Goal: Information Seeking & Learning: Learn about a topic

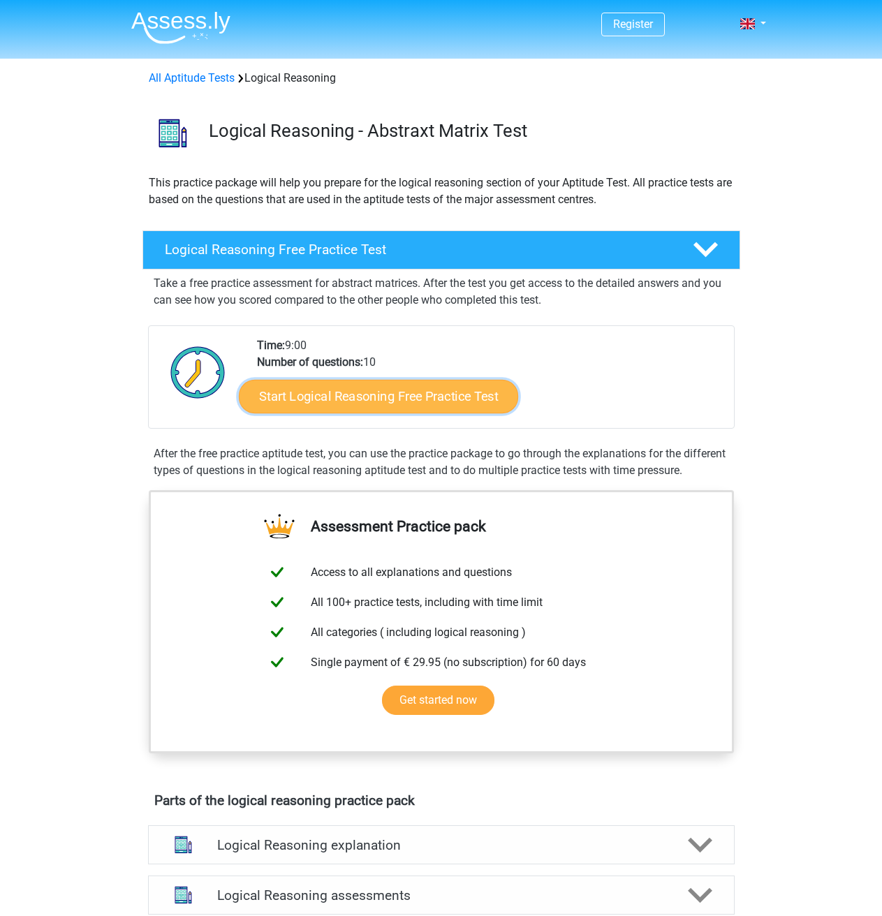
click at [430, 388] on link "Start Logical Reasoning Free Practice Test" at bounding box center [378, 396] width 279 height 34
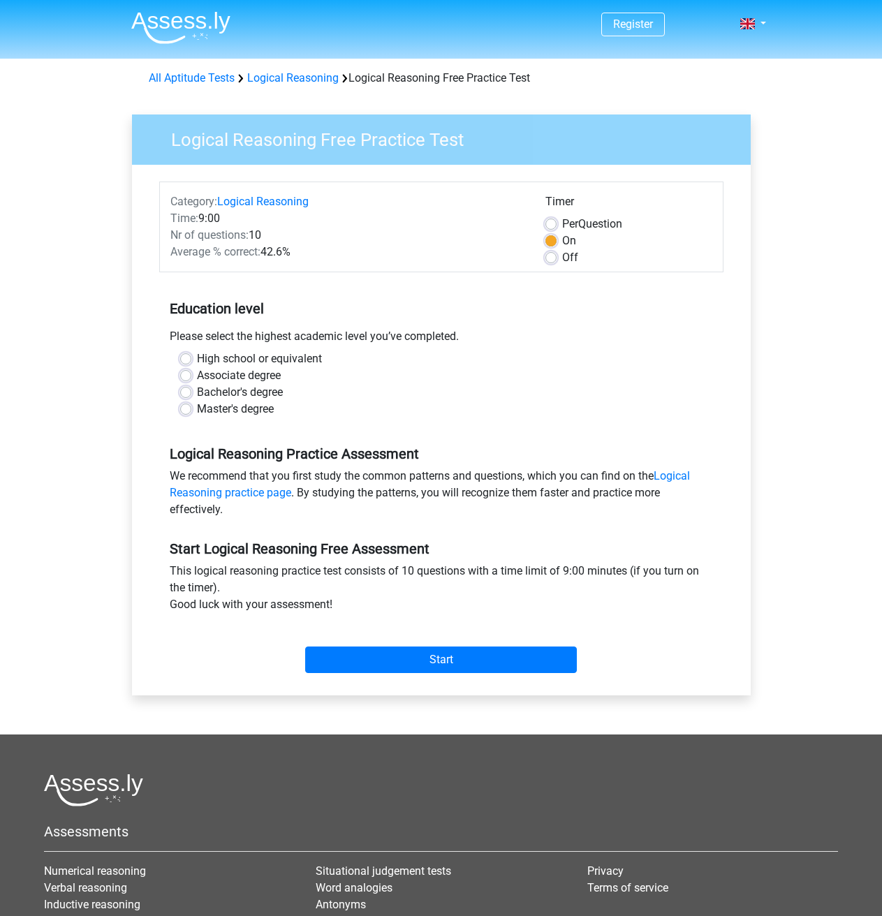
click at [243, 337] on div "Please select the highest academic level you’ve completed." at bounding box center [441, 339] width 564 height 22
click at [224, 386] on label "Bachelor's degree" at bounding box center [240, 392] width 86 height 17
click at [191, 386] on input "Bachelor's degree" at bounding box center [185, 391] width 11 height 14
radio input "true"
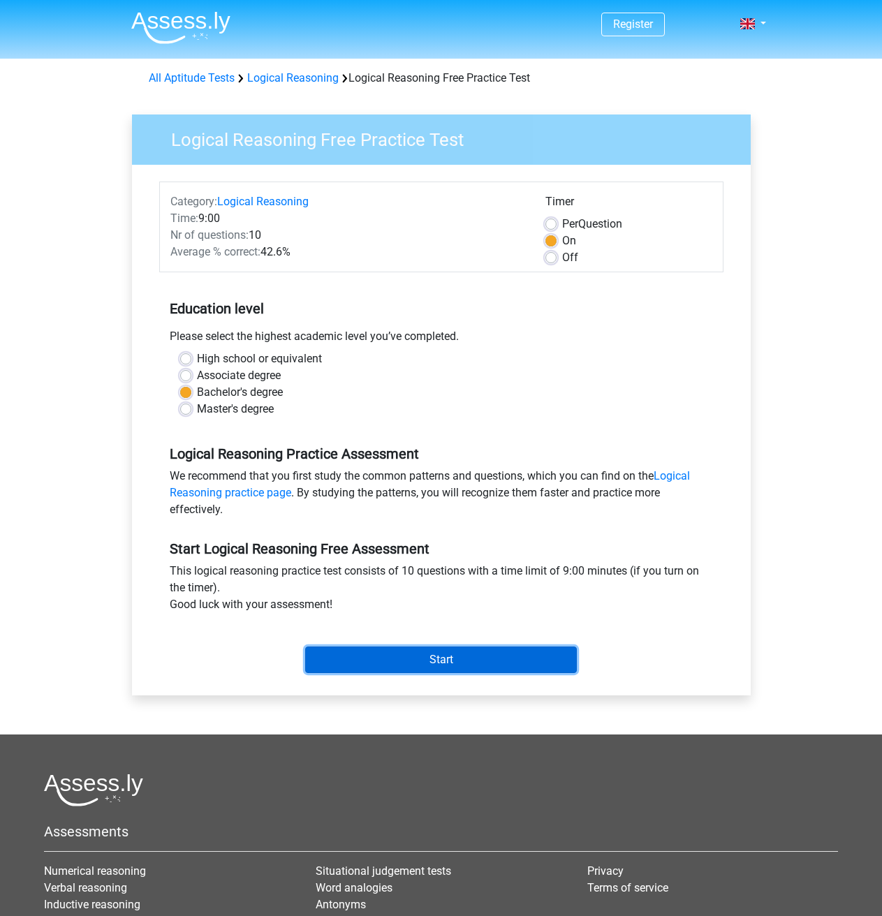
click at [430, 660] on input "Start" at bounding box center [441, 659] width 272 height 27
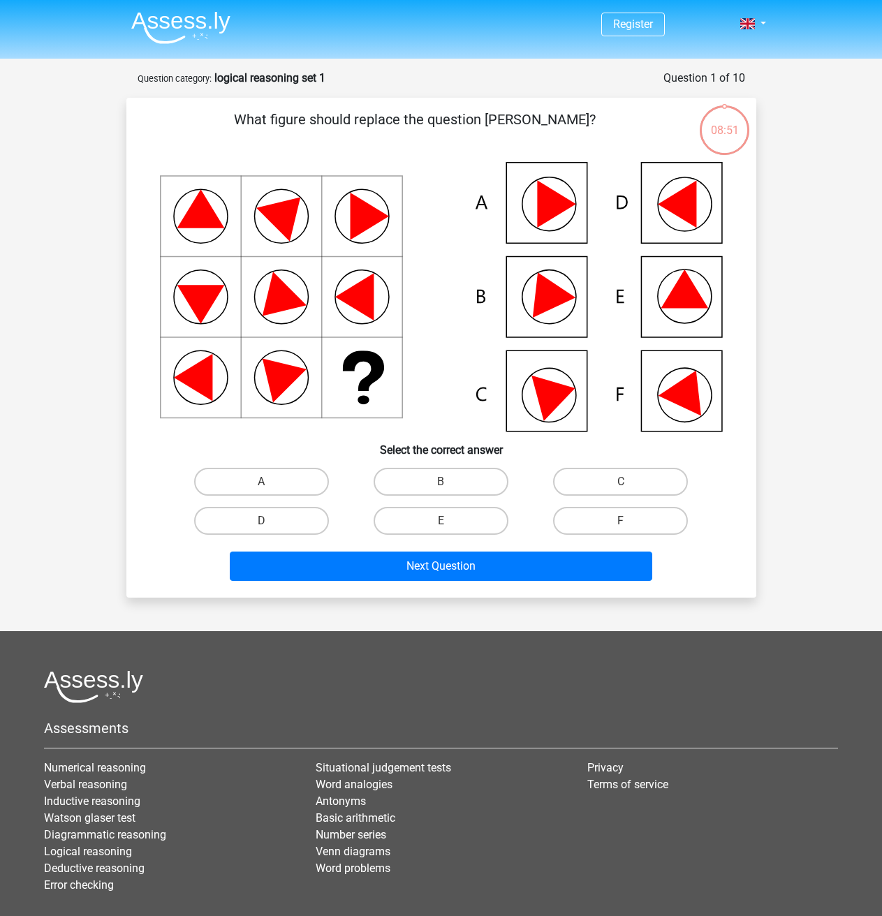
click at [840, 466] on div "Register Nederlands English" at bounding box center [441, 500] width 882 height 1000
click at [683, 409] on icon at bounding box center [441, 296] width 563 height 269
click at [609, 517] on label "F" at bounding box center [620, 521] width 135 height 28
click at [621, 521] on input "F" at bounding box center [625, 525] width 9 height 9
radio input "true"
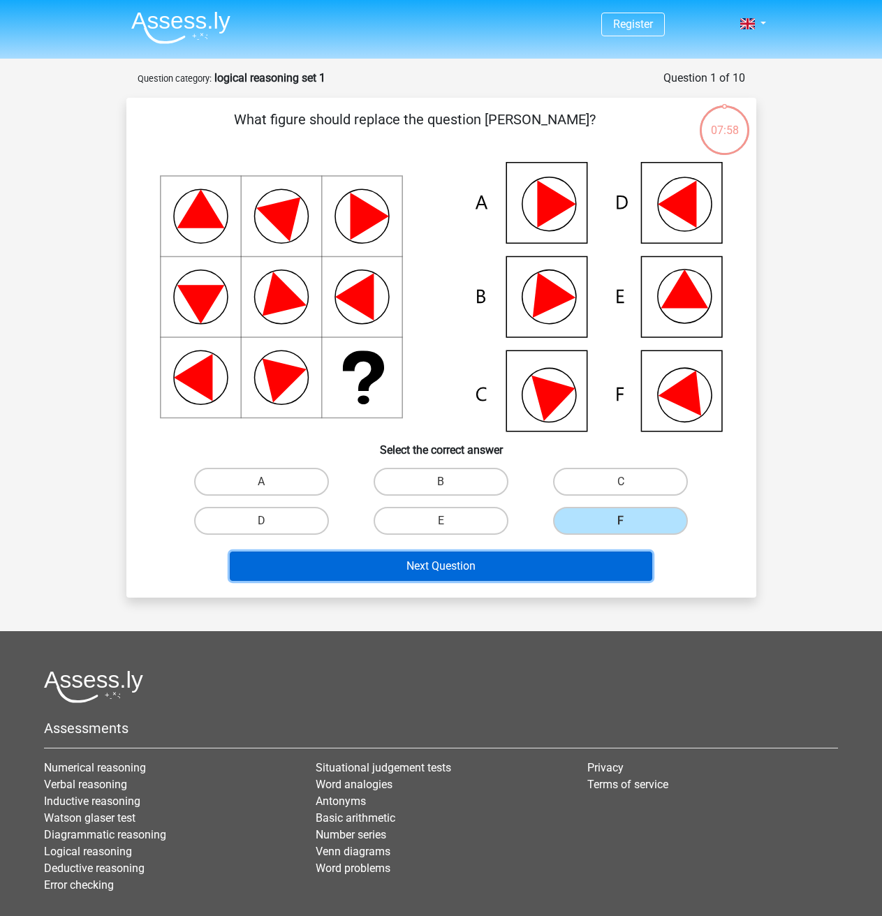
click at [549, 561] on button "Next Question" at bounding box center [441, 565] width 422 height 29
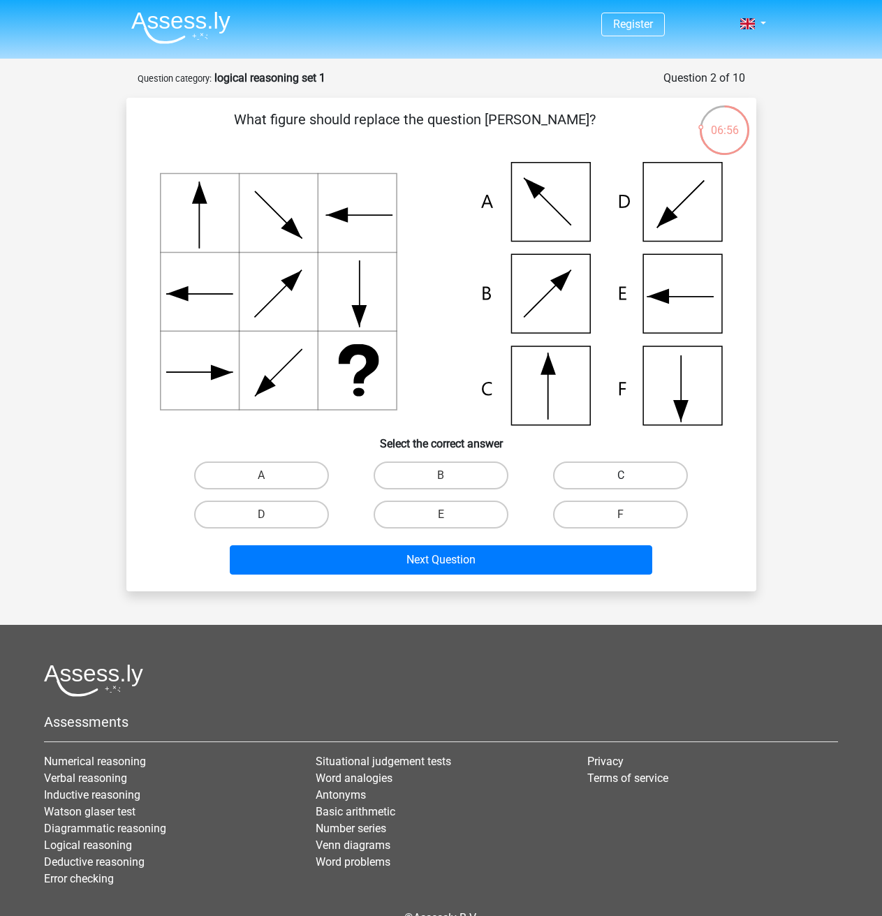
click at [577, 470] on label "C" at bounding box center [620, 475] width 135 height 28
click at [621, 475] on input "C" at bounding box center [625, 479] width 9 height 9
radio input "true"
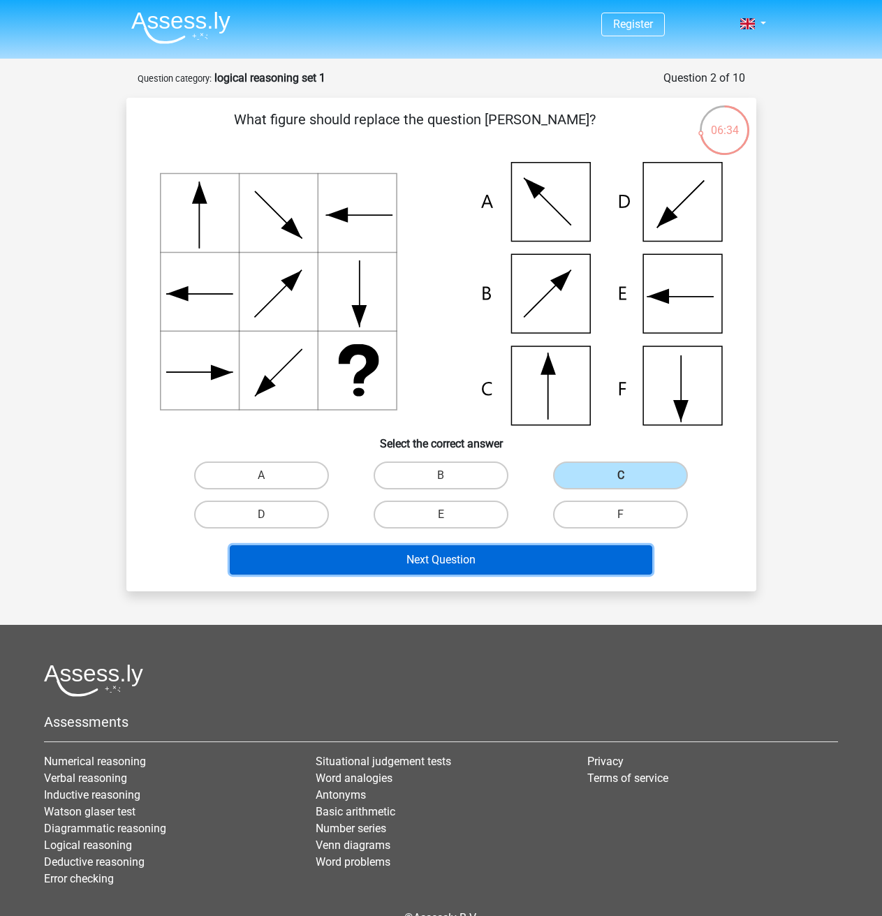
click at [373, 570] on button "Next Question" at bounding box center [441, 559] width 422 height 29
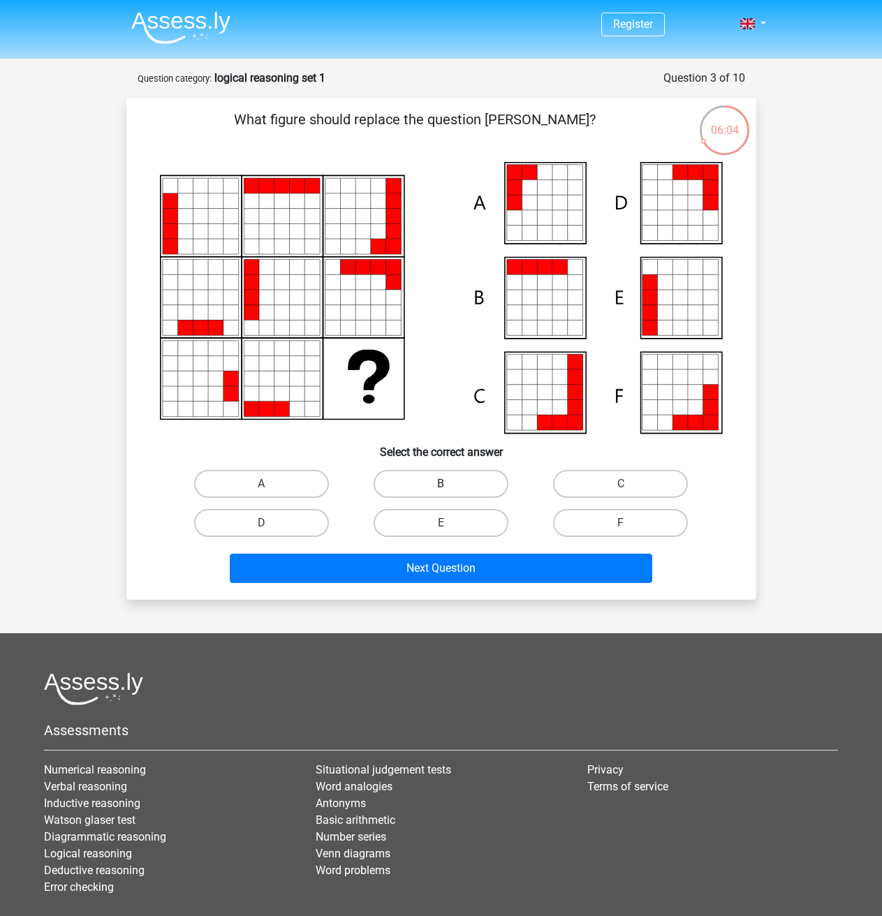
click at [463, 486] on label "B" at bounding box center [440, 484] width 135 height 28
click at [450, 486] on input "B" at bounding box center [444, 488] width 9 height 9
radio input "true"
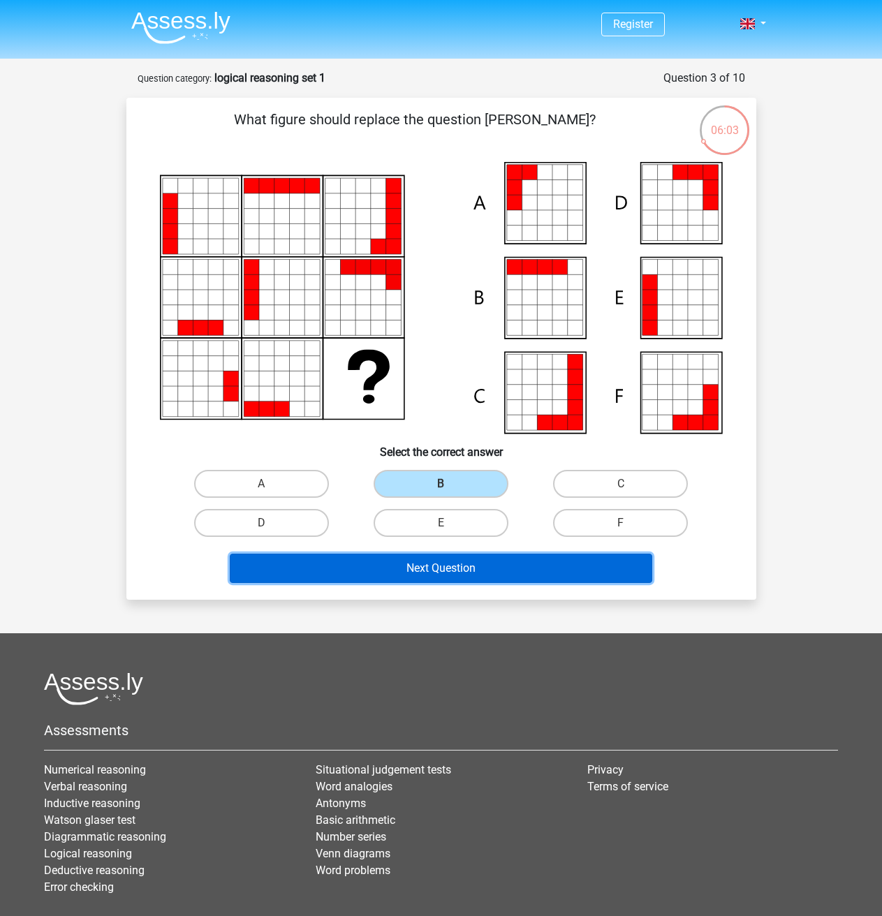
click at [500, 567] on button "Next Question" at bounding box center [441, 567] width 422 height 29
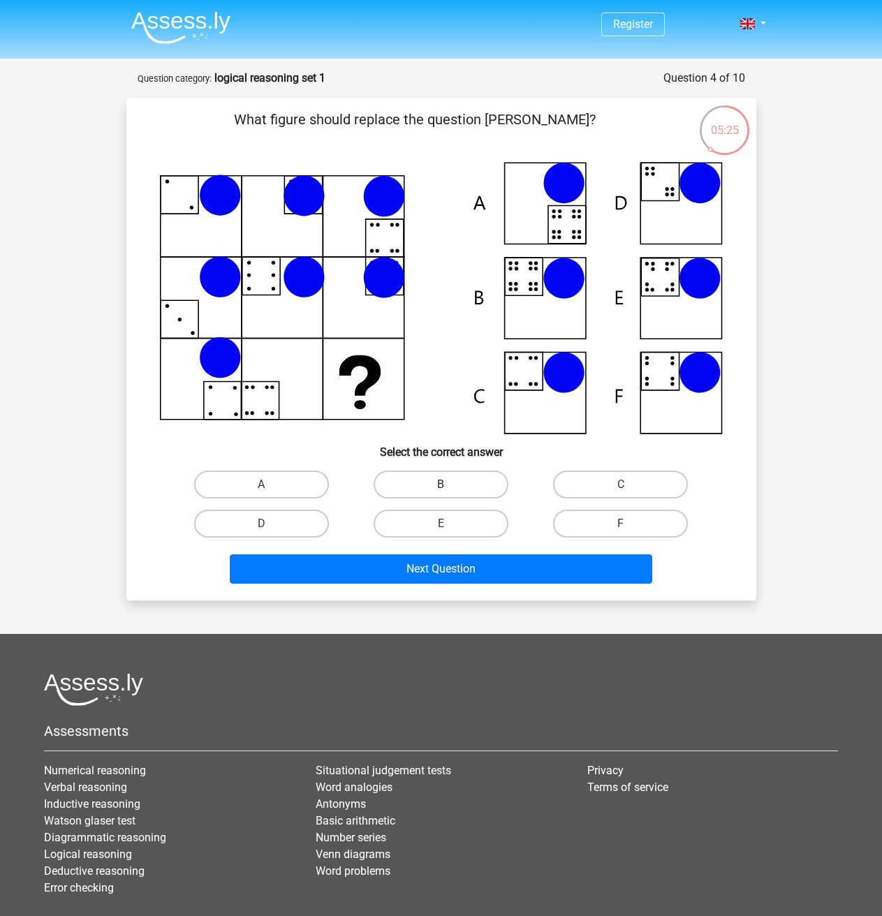
click at [447, 478] on label "B" at bounding box center [440, 484] width 135 height 28
click at [447, 484] on input "B" at bounding box center [444, 488] width 9 height 9
radio input "true"
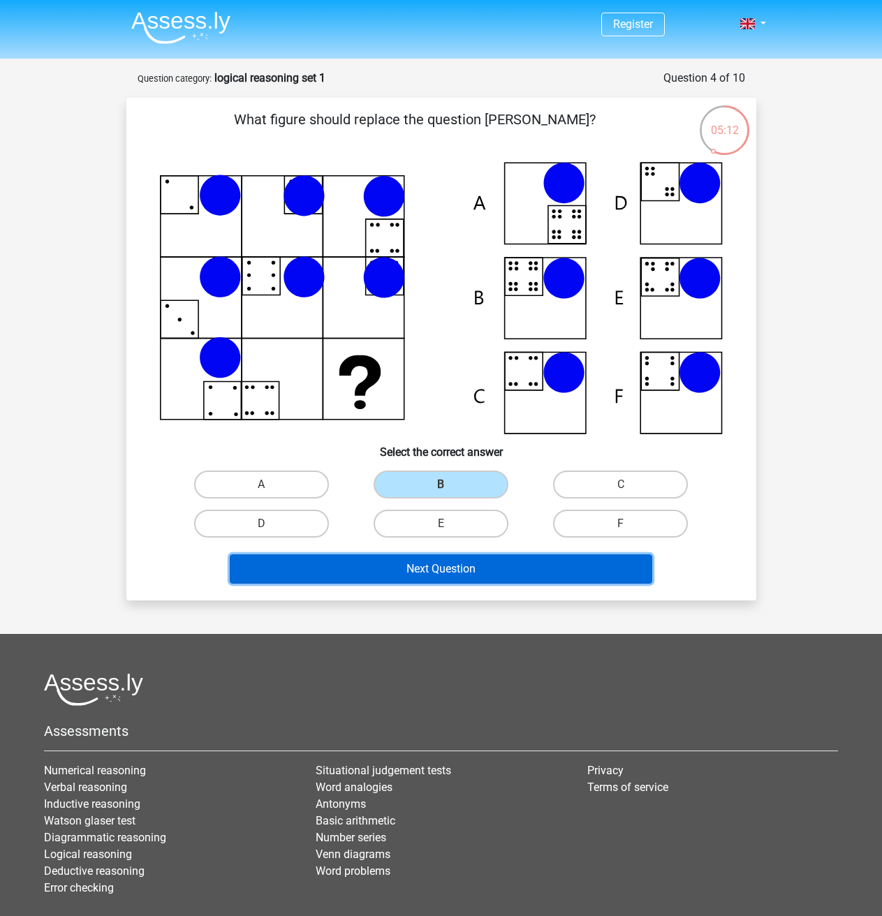
click at [455, 575] on button "Next Question" at bounding box center [441, 568] width 422 height 29
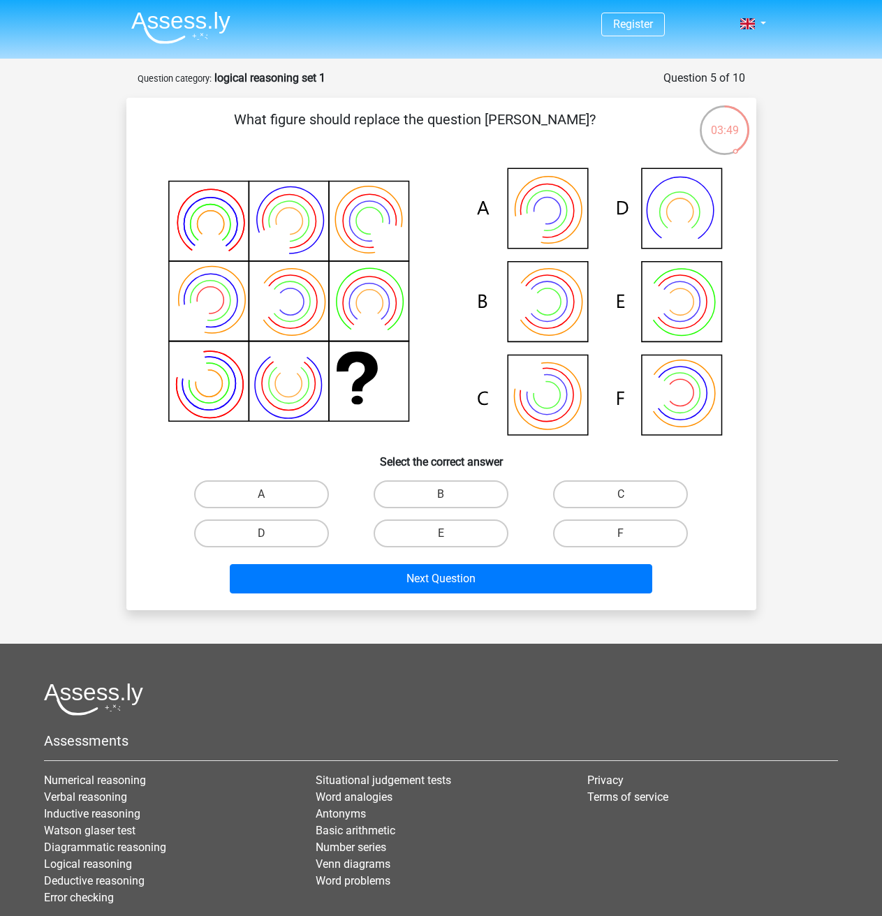
click at [573, 223] on icon at bounding box center [441, 303] width 563 height 282
click at [242, 504] on label "A" at bounding box center [261, 494] width 135 height 28
click at [261, 503] on input "A" at bounding box center [265, 498] width 9 height 9
radio input "true"
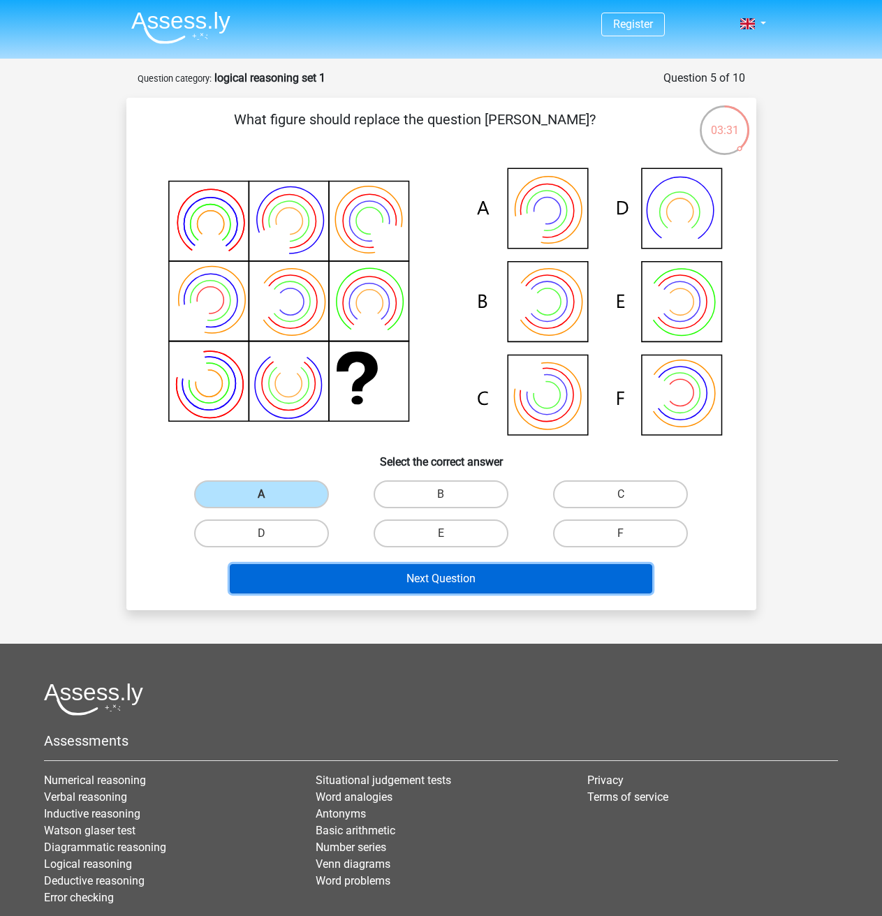
click at [476, 590] on button "Next Question" at bounding box center [441, 578] width 422 height 29
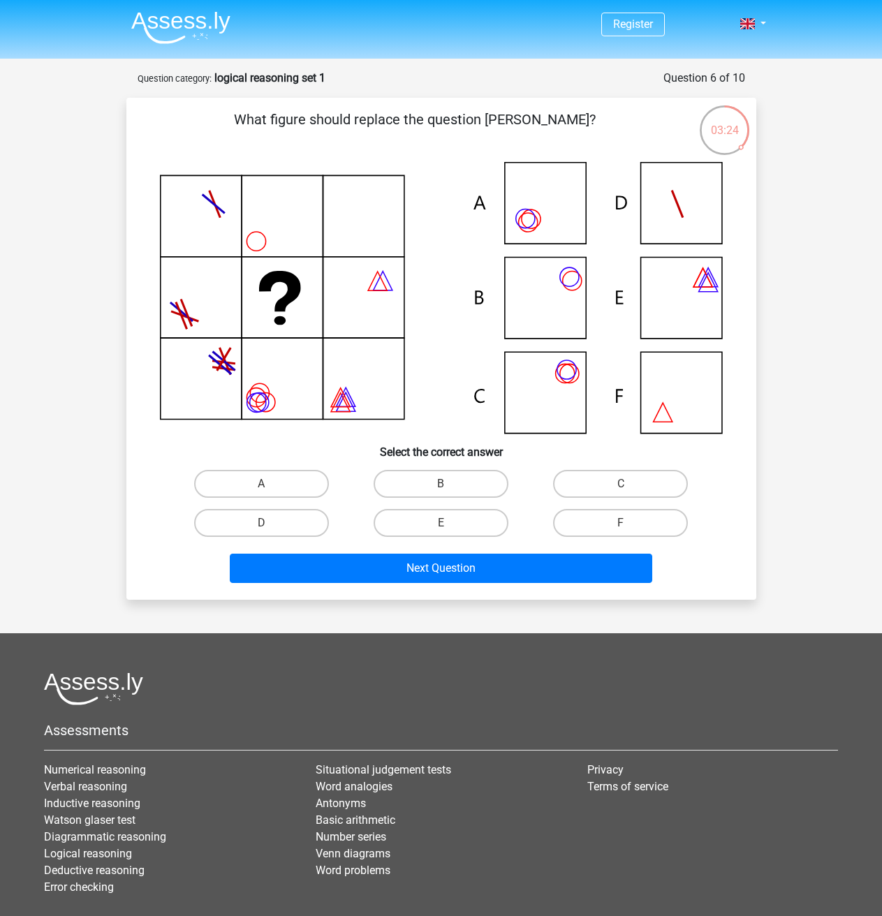
click at [360, 222] on icon at bounding box center [441, 298] width 563 height 272
click at [539, 219] on icon at bounding box center [441, 298] width 563 height 272
click at [558, 214] on icon at bounding box center [441, 298] width 563 height 272
click at [535, 372] on icon at bounding box center [441, 298] width 563 height 272
click at [444, 479] on label "B" at bounding box center [440, 484] width 135 height 28
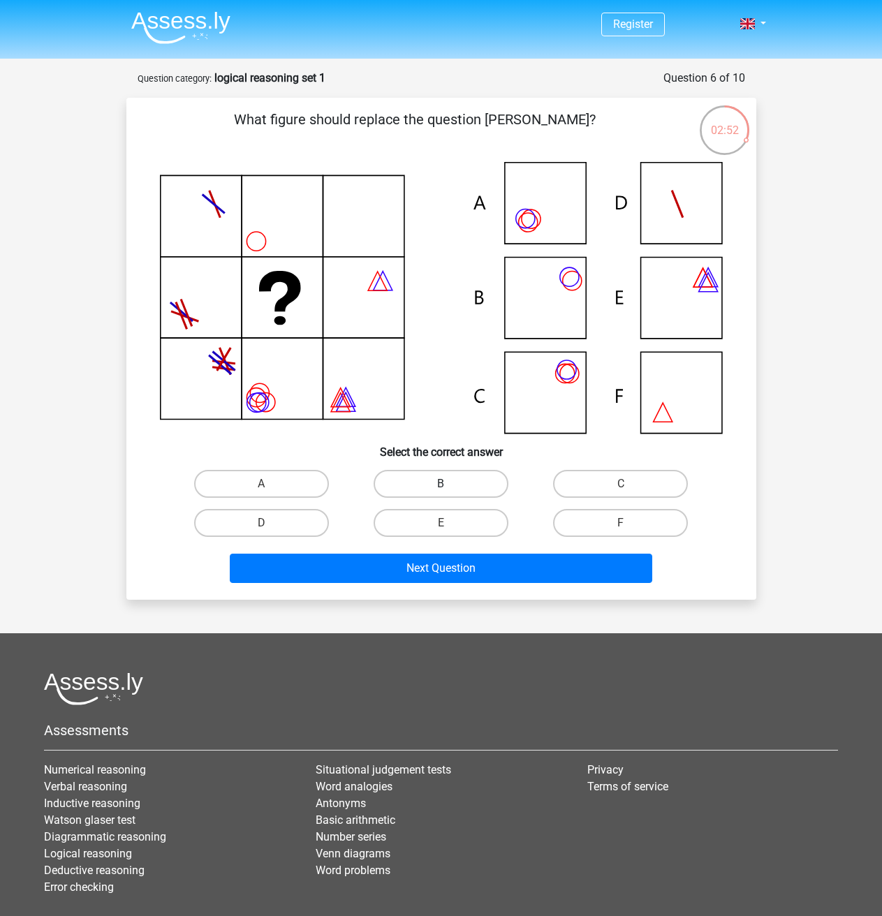
click at [444, 484] on input "B" at bounding box center [444, 488] width 9 height 9
radio input "true"
click at [587, 480] on label "C" at bounding box center [620, 484] width 135 height 28
click at [621, 484] on input "C" at bounding box center [625, 488] width 9 height 9
radio input "true"
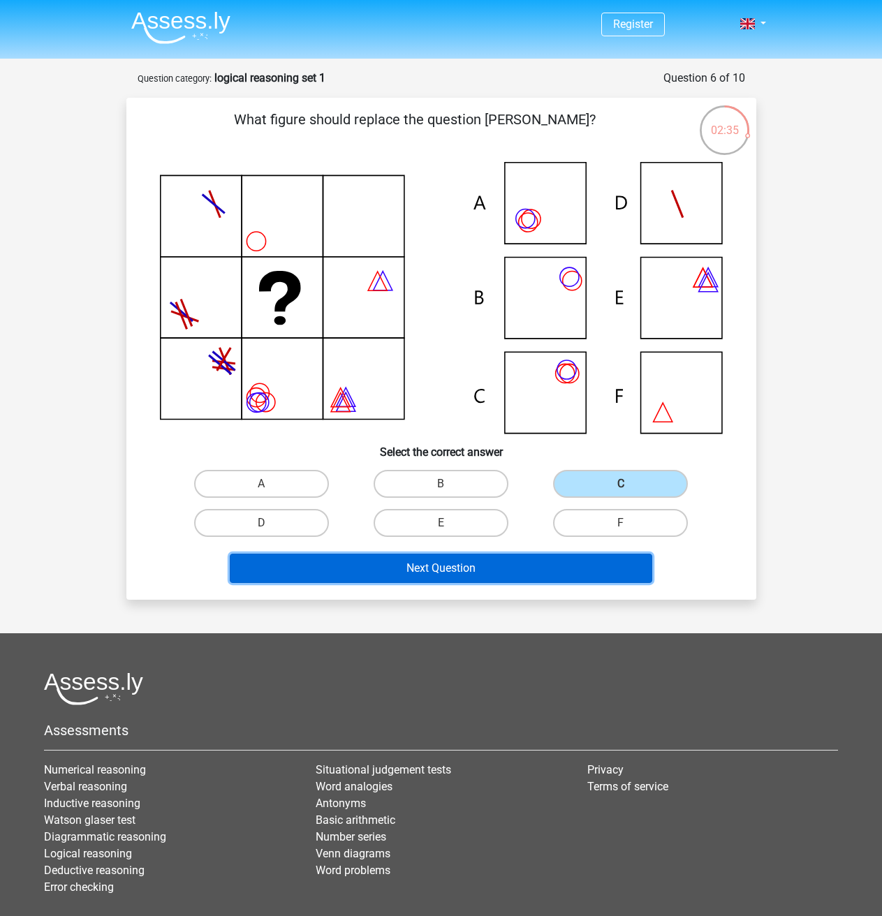
click at [497, 566] on button "Next Question" at bounding box center [441, 567] width 422 height 29
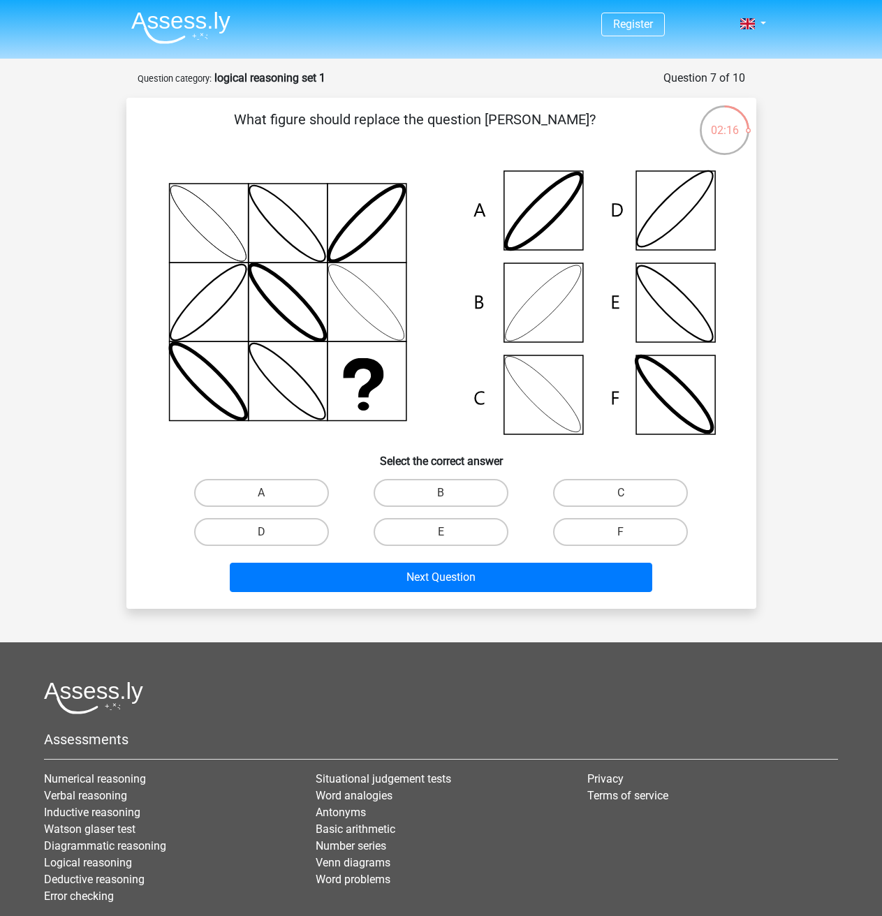
click at [550, 310] on icon at bounding box center [441, 302] width 563 height 281
click at [430, 496] on label "B" at bounding box center [440, 493] width 135 height 28
click at [440, 496] on input "B" at bounding box center [444, 497] width 9 height 9
radio input "true"
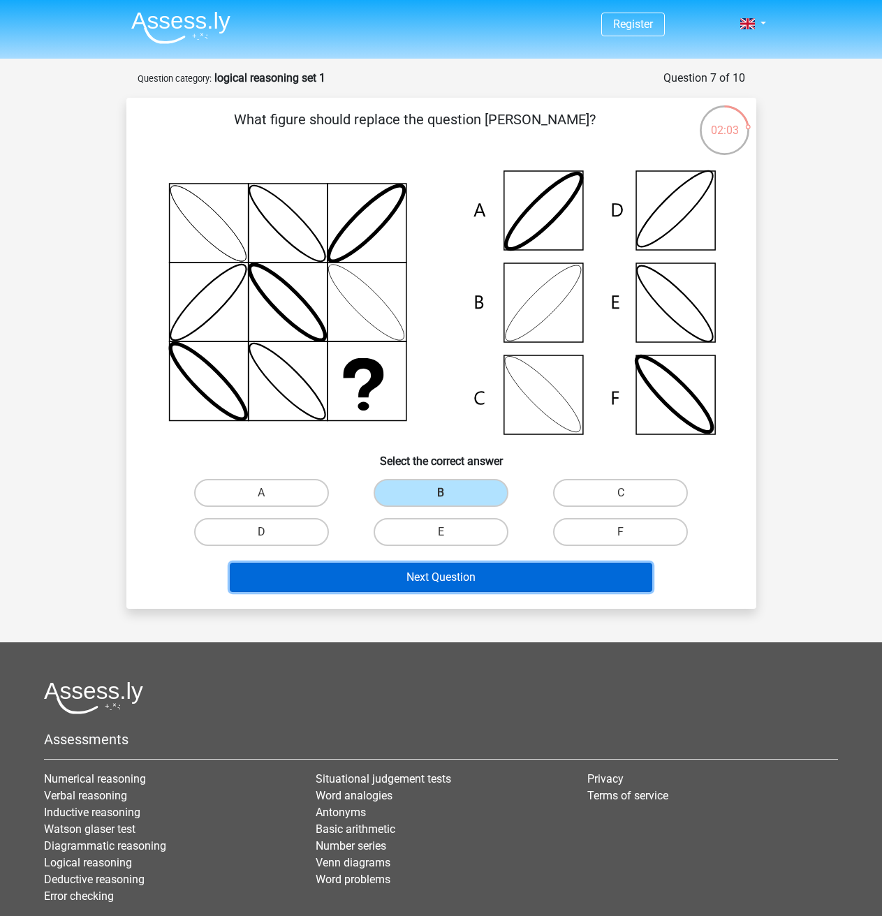
click at [424, 578] on button "Next Question" at bounding box center [441, 577] width 422 height 29
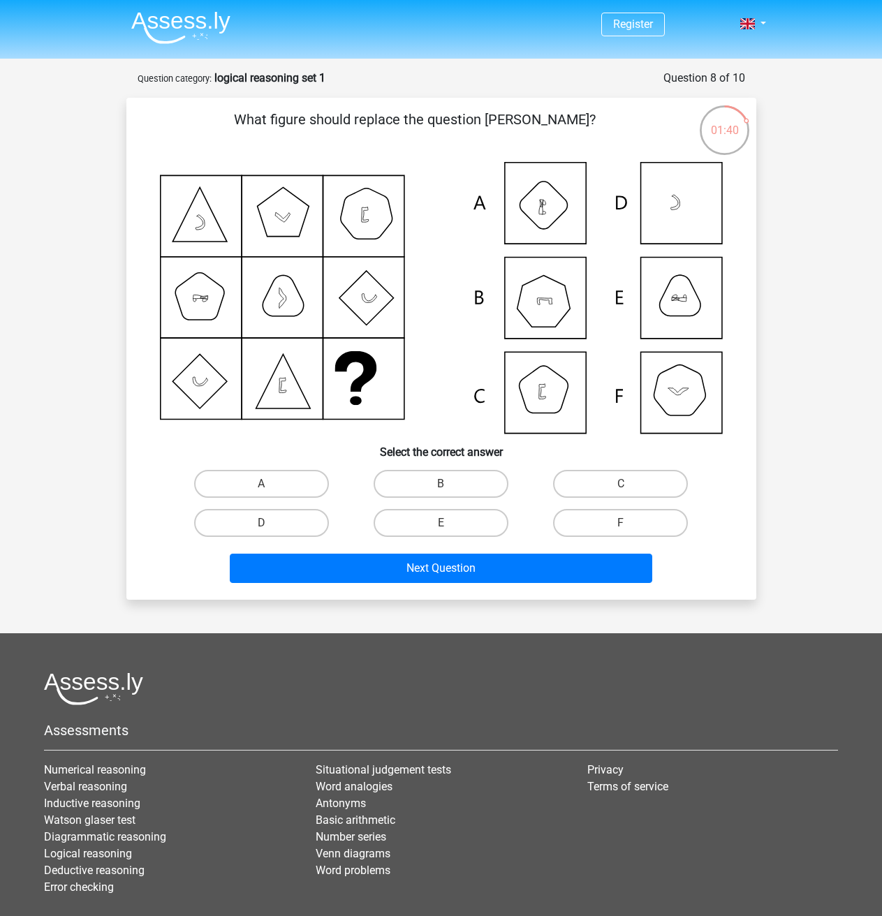
click at [671, 390] on icon at bounding box center [441, 298] width 563 height 272
click at [606, 524] on label "F" at bounding box center [620, 523] width 135 height 28
click at [621, 524] on input "F" at bounding box center [625, 527] width 9 height 9
radio input "true"
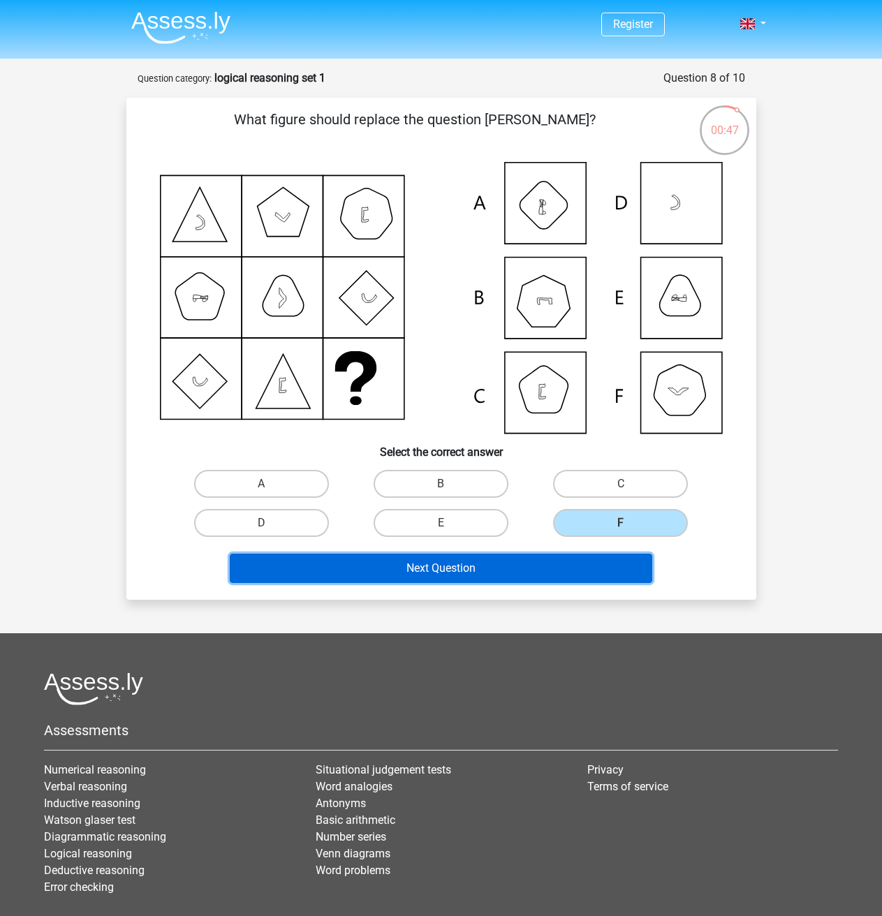
click at [421, 572] on button "Next Question" at bounding box center [441, 567] width 422 height 29
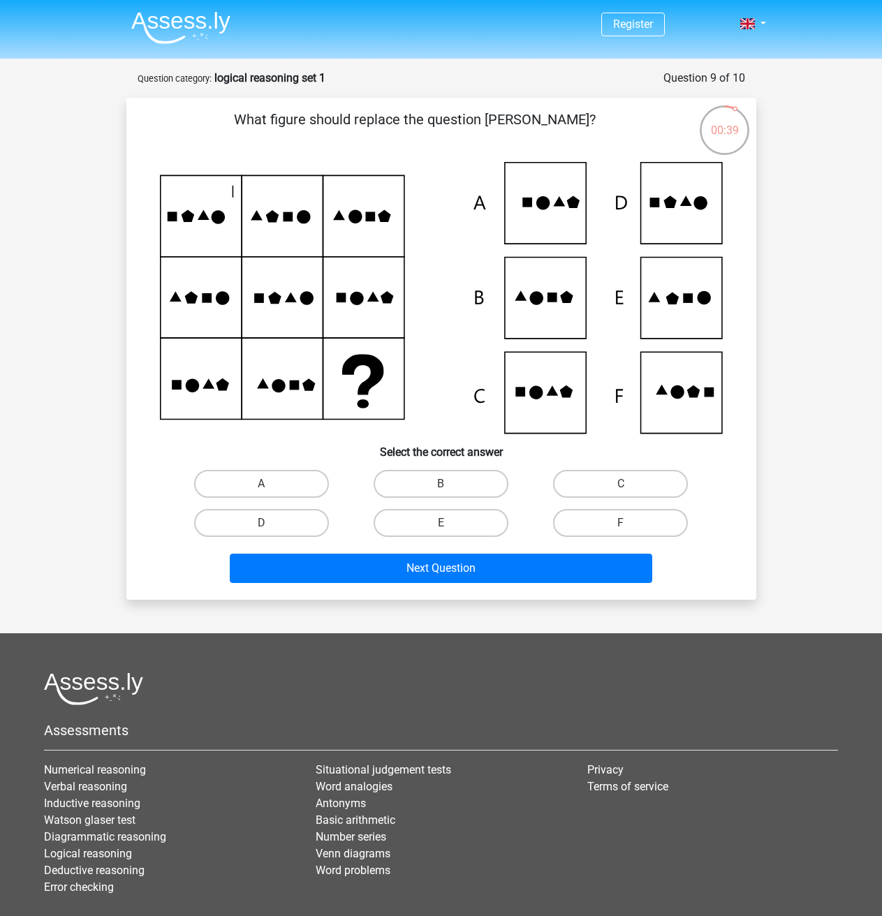
click at [543, 393] on icon at bounding box center [441, 298] width 563 height 272
click at [591, 517] on label "F" at bounding box center [620, 523] width 135 height 28
click at [621, 523] on input "F" at bounding box center [625, 527] width 9 height 9
radio input "true"
click at [452, 547] on div "Next Question" at bounding box center [441, 565] width 585 height 46
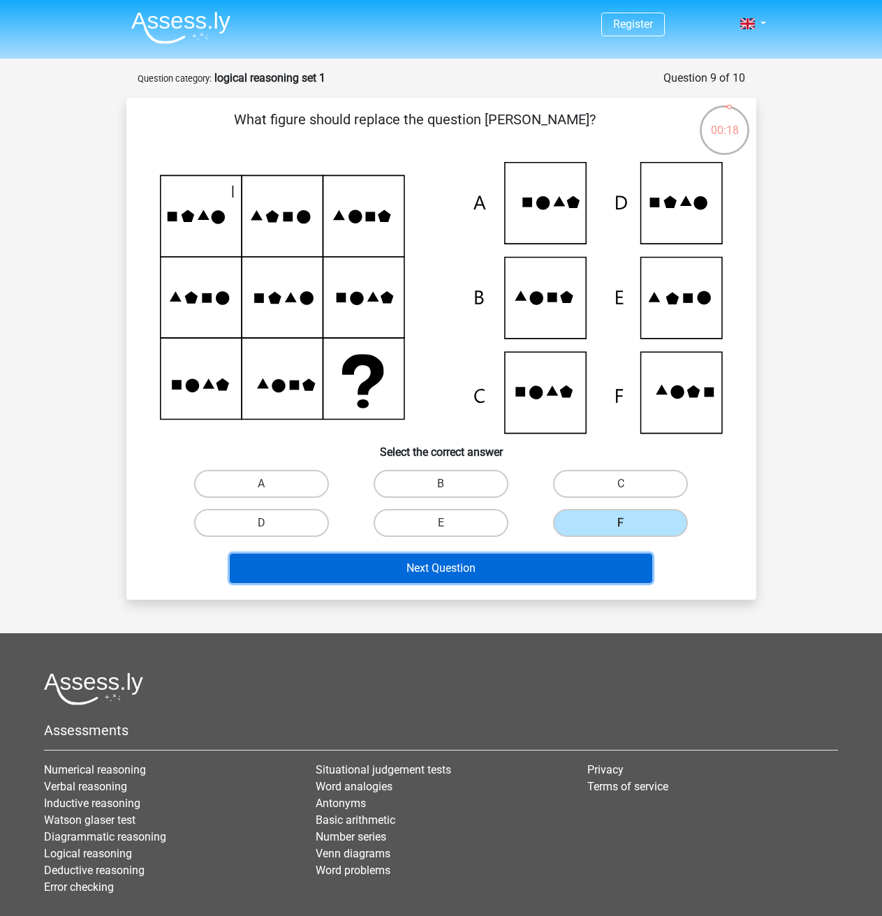
click at [458, 562] on button "Next Question" at bounding box center [441, 567] width 422 height 29
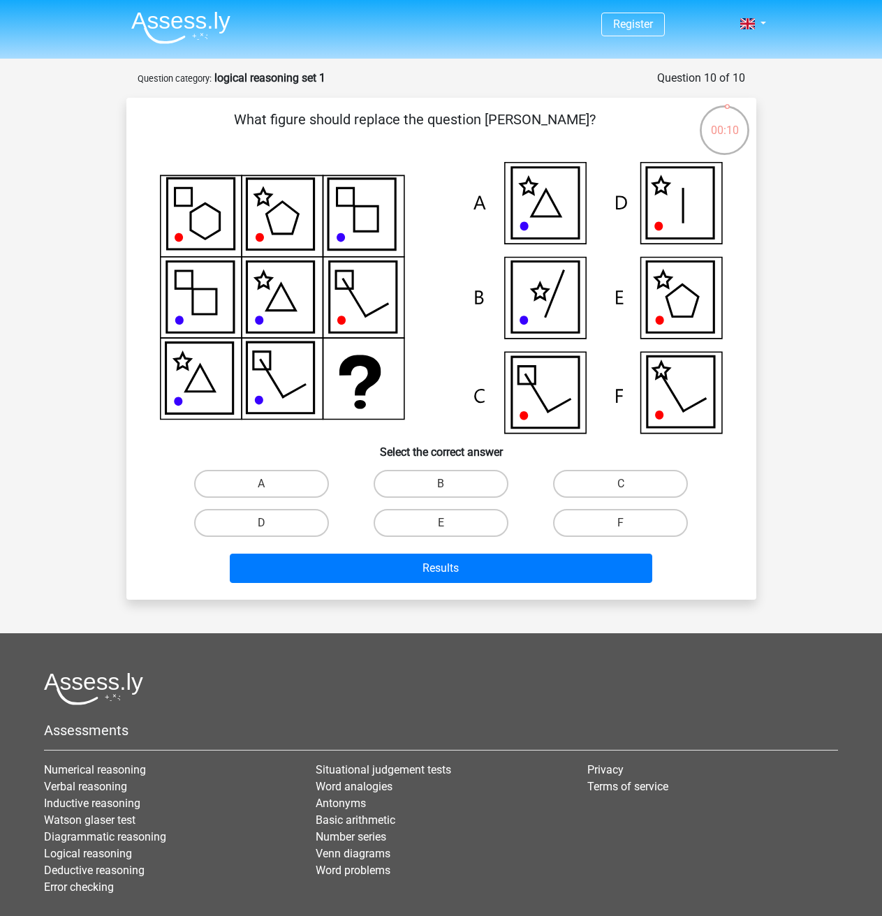
click at [674, 290] on icon at bounding box center [682, 301] width 32 height 32
click at [458, 525] on label "E" at bounding box center [440, 523] width 135 height 28
click at [450, 525] on input "E" at bounding box center [444, 527] width 9 height 9
radio input "true"
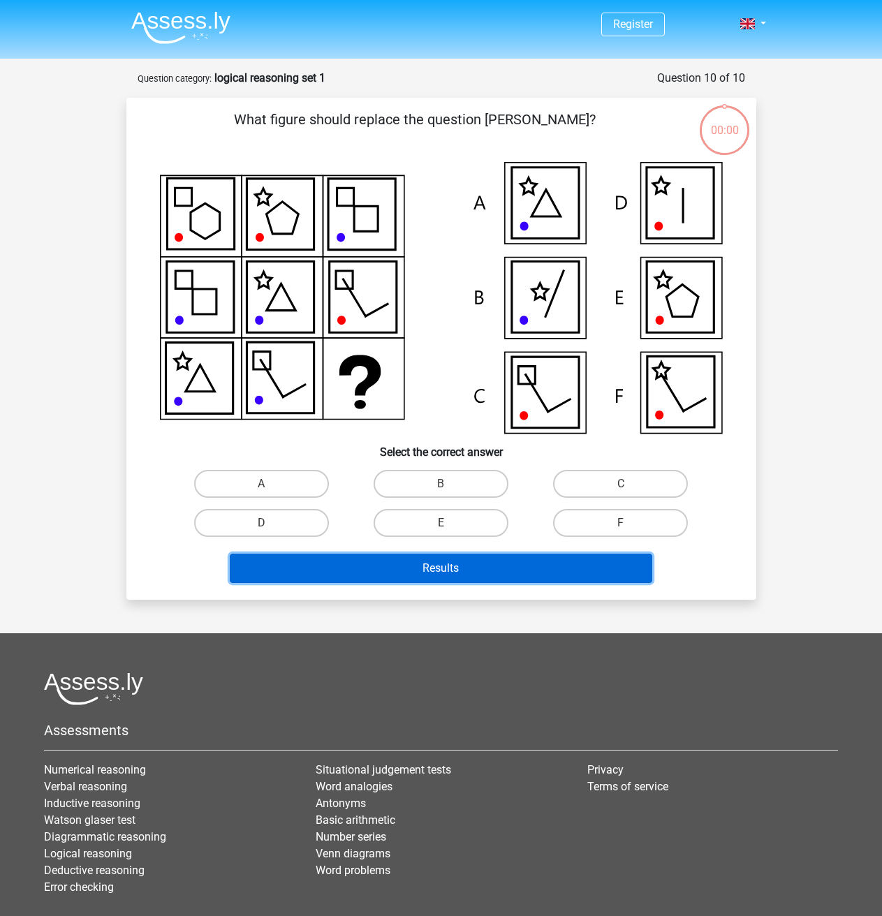
click at [452, 561] on button "Results" at bounding box center [441, 567] width 422 height 29
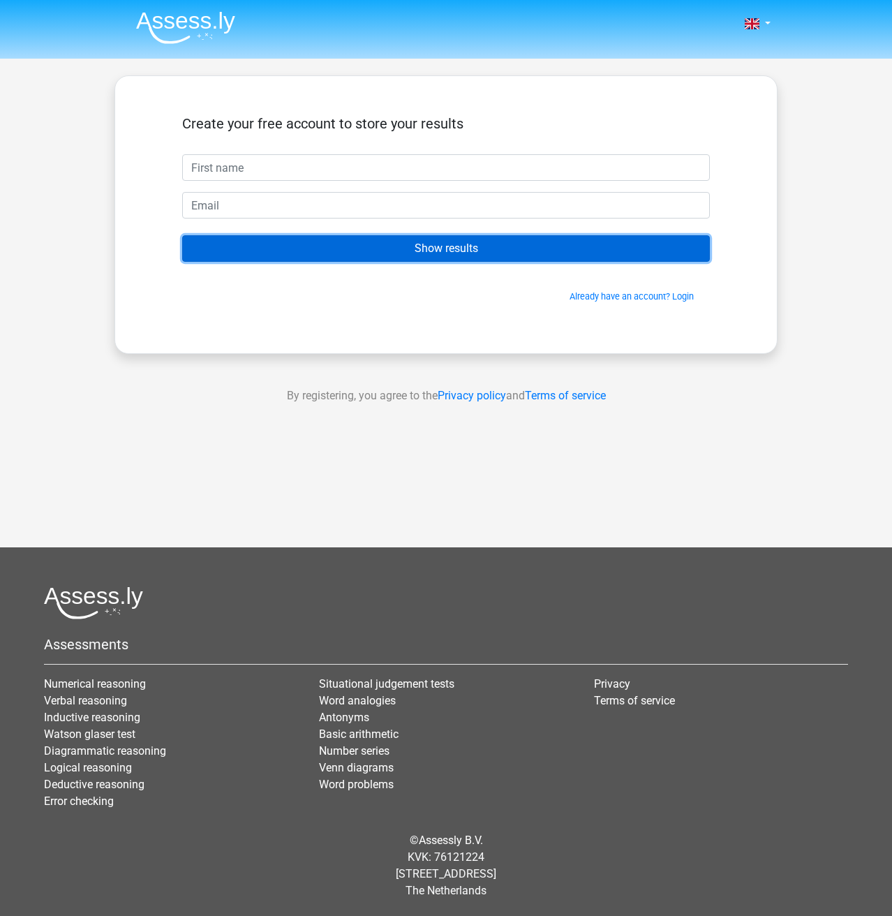
click at [466, 242] on input "Show results" at bounding box center [446, 248] width 528 height 27
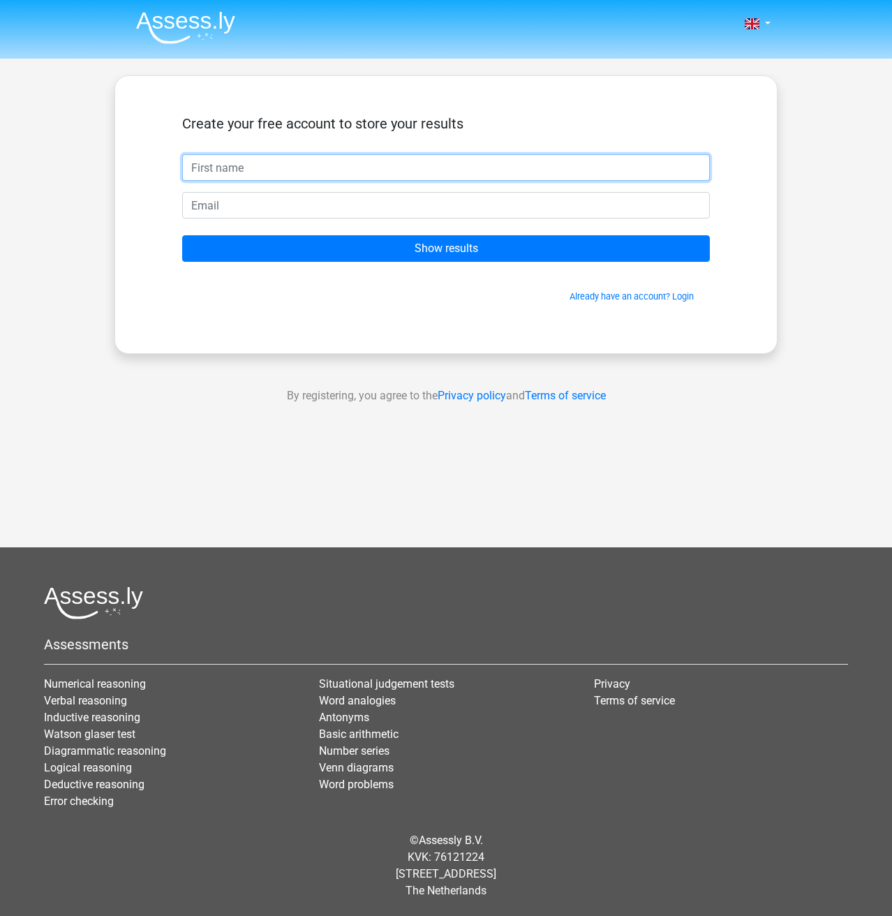
click at [510, 163] on input "text" at bounding box center [446, 167] width 528 height 27
click at [507, 168] on input "dwsadw" at bounding box center [446, 167] width 528 height 27
click at [507, 168] on input "dwsadwa" at bounding box center [446, 167] width 528 height 27
click at [507, 168] on input "a" at bounding box center [446, 167] width 528 height 27
type input "adwssdsdas"
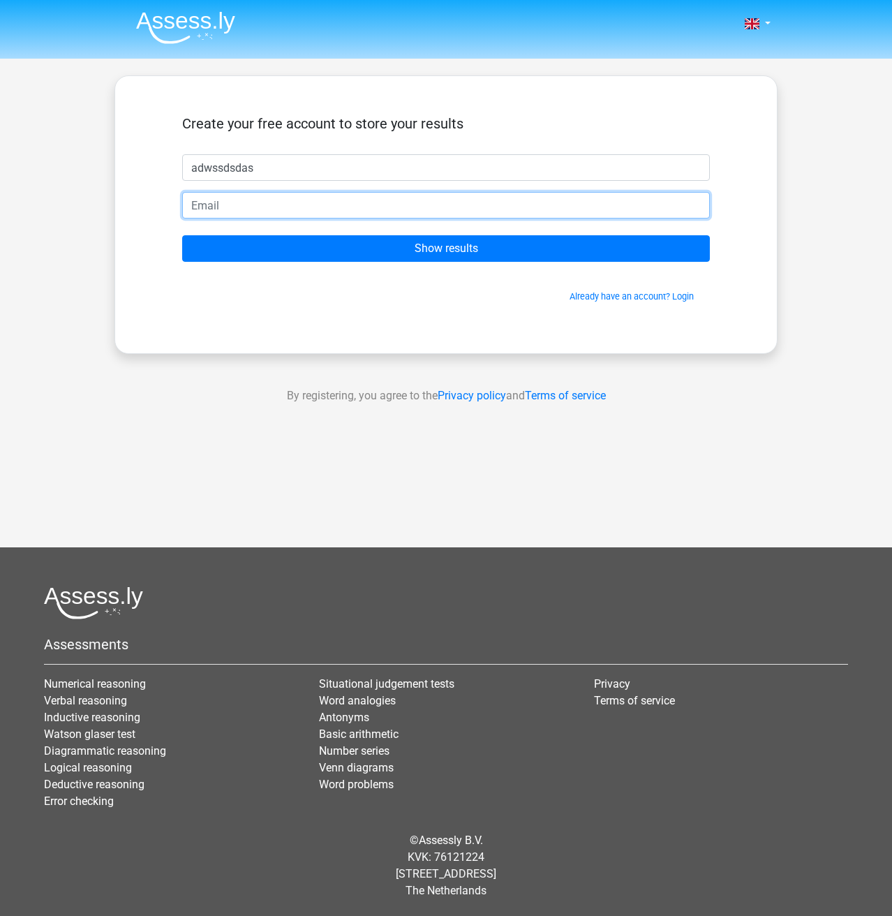
click at [262, 209] on input "email" at bounding box center [446, 205] width 528 height 27
paste input "kybnqvmczcjywyofzb@nespj.com"
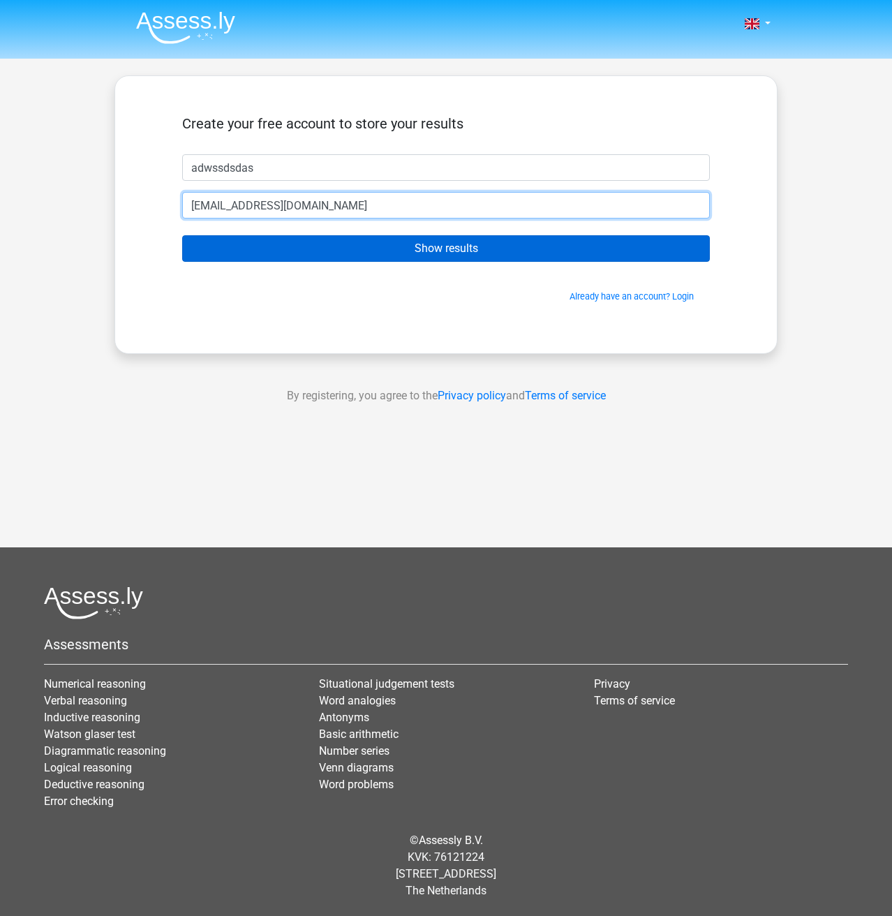
type input "kybnqvmczcjywyofzb@nespj.com"
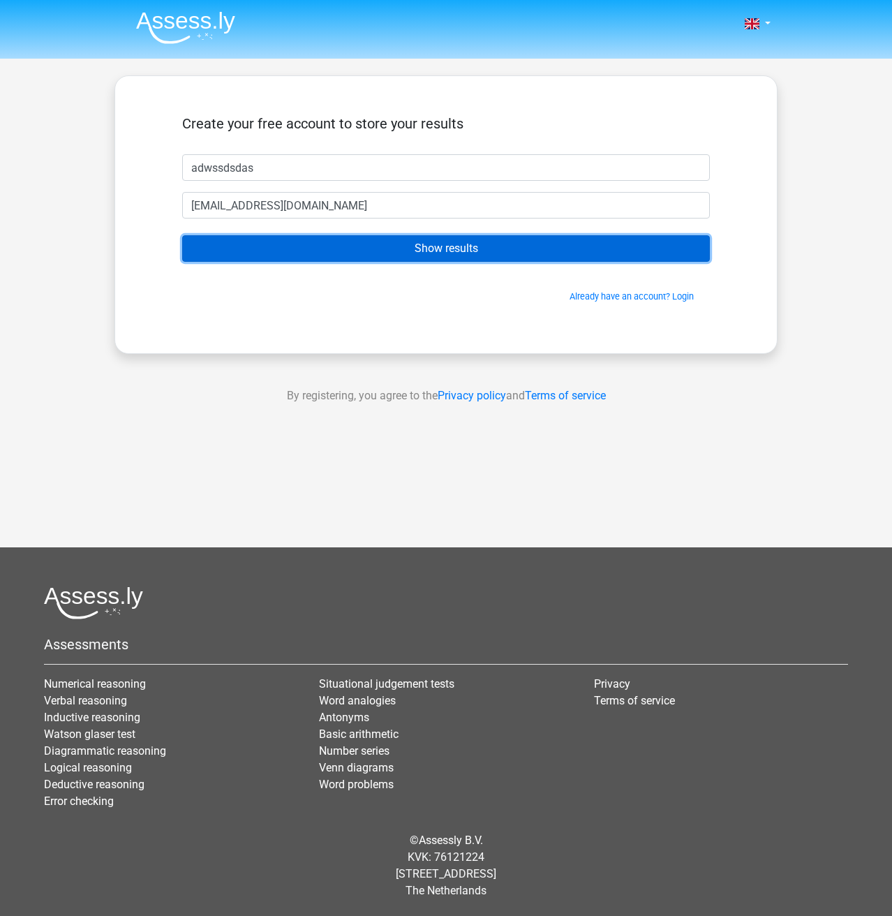
click at [255, 239] on input "Show results" at bounding box center [446, 248] width 528 height 27
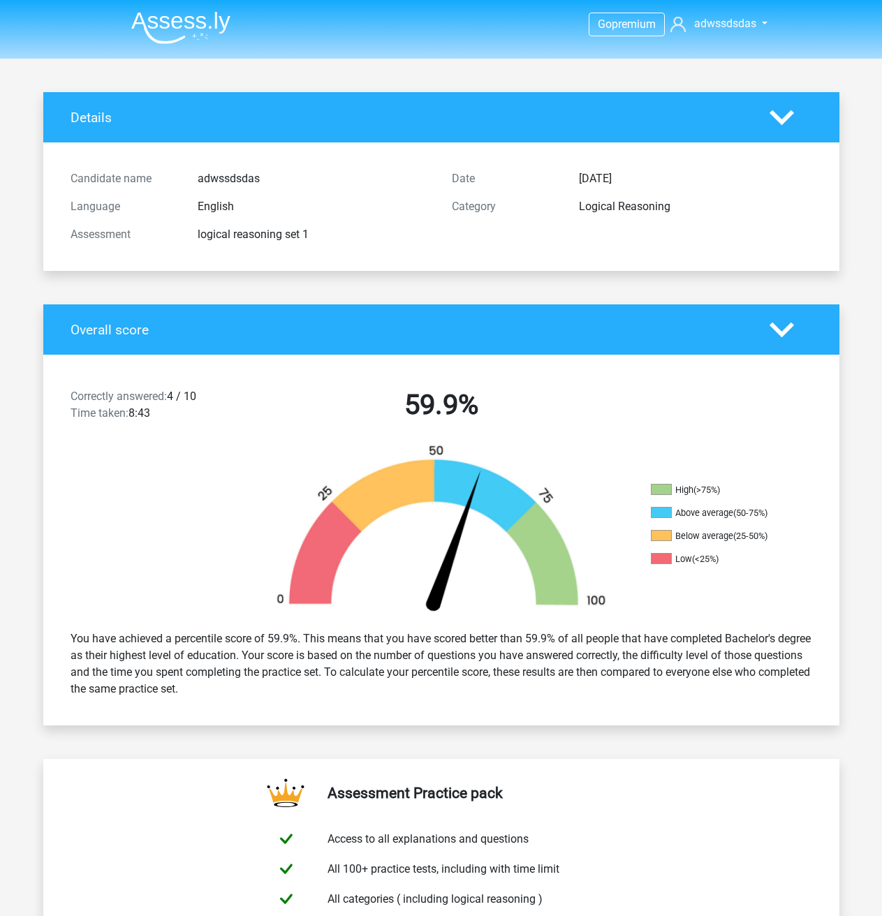
click at [682, 510] on li "Above average (50-75%)" at bounding box center [721, 513] width 140 height 13
click at [715, 517] on li "Above average (50-75%)" at bounding box center [721, 513] width 140 height 13
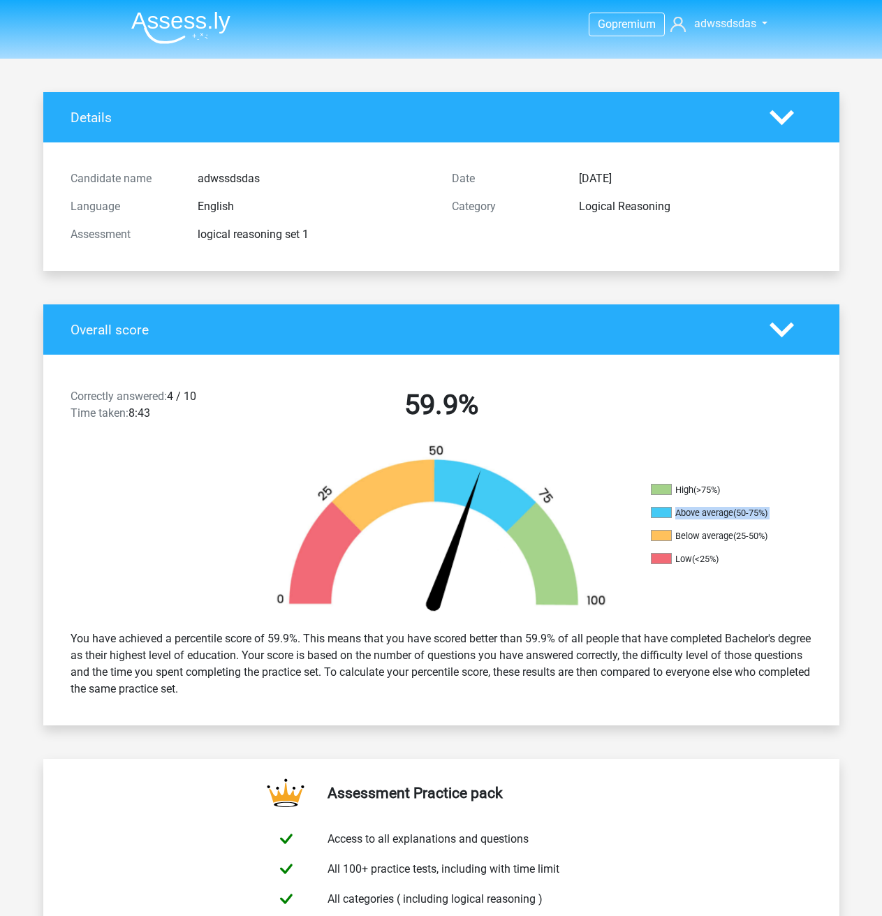
click at [715, 517] on li "Above average (50-75%)" at bounding box center [721, 513] width 140 height 13
drag, startPoint x: 715, startPoint y: 517, endPoint x: 681, endPoint y: 526, distance: 35.4
click at [715, 519] on li "Above average (50-75%)" at bounding box center [721, 513] width 140 height 13
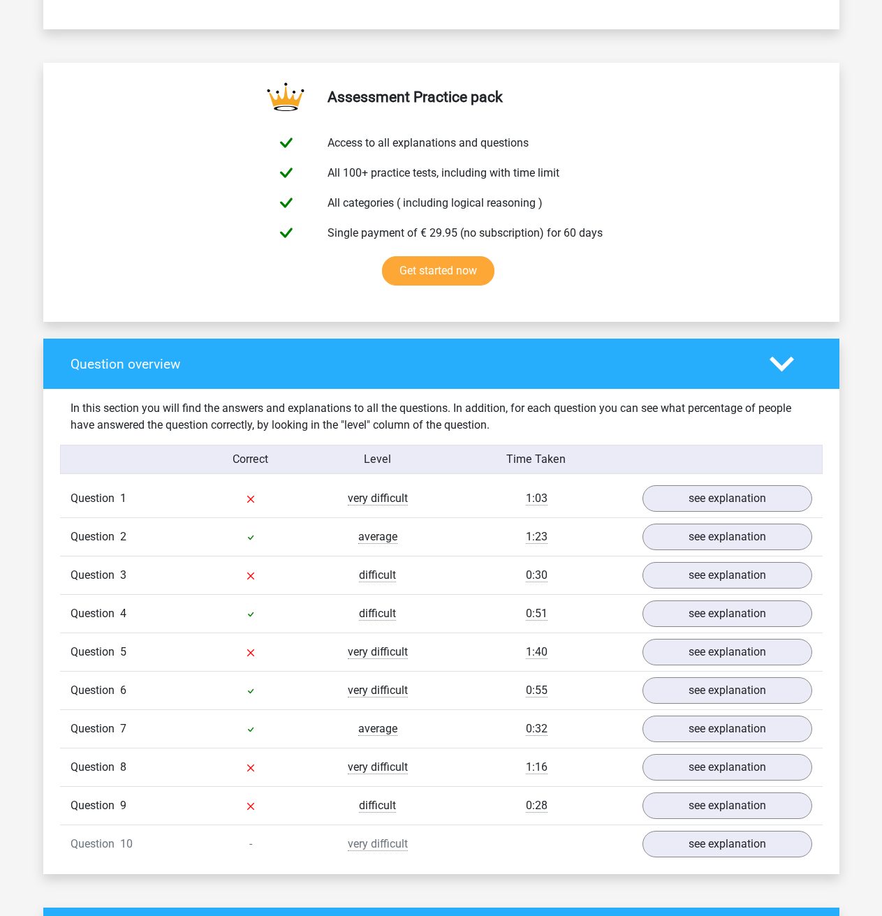
scroll to position [698, 0]
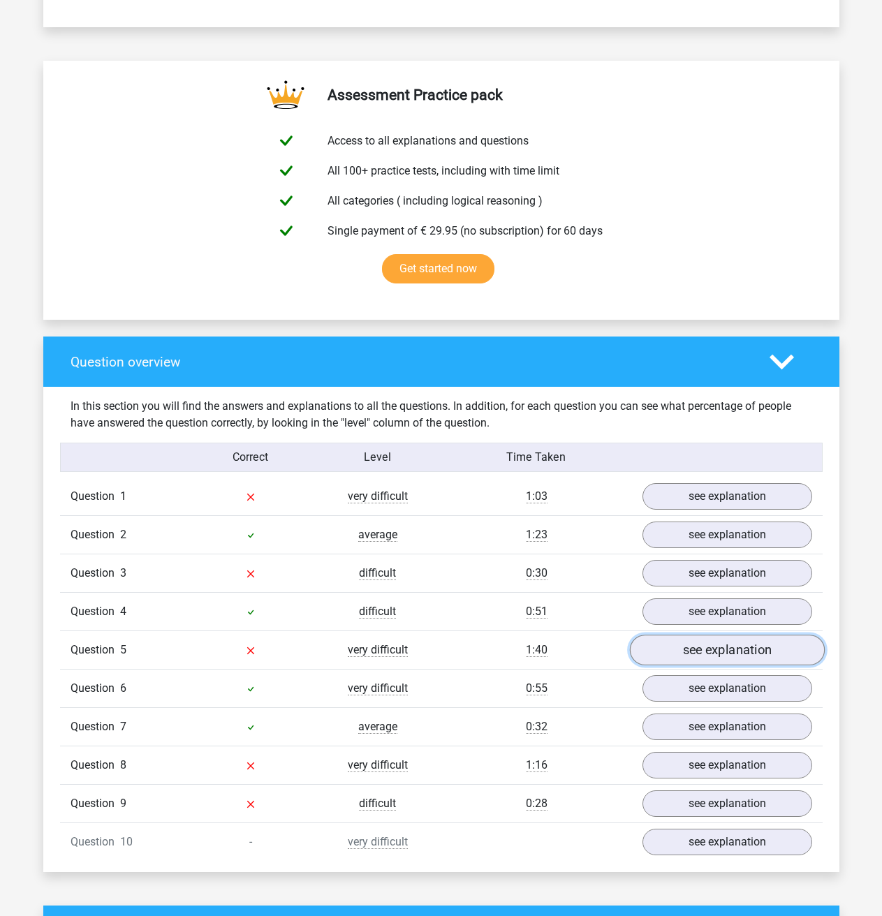
click at [734, 648] on link "see explanation" at bounding box center [726, 649] width 195 height 31
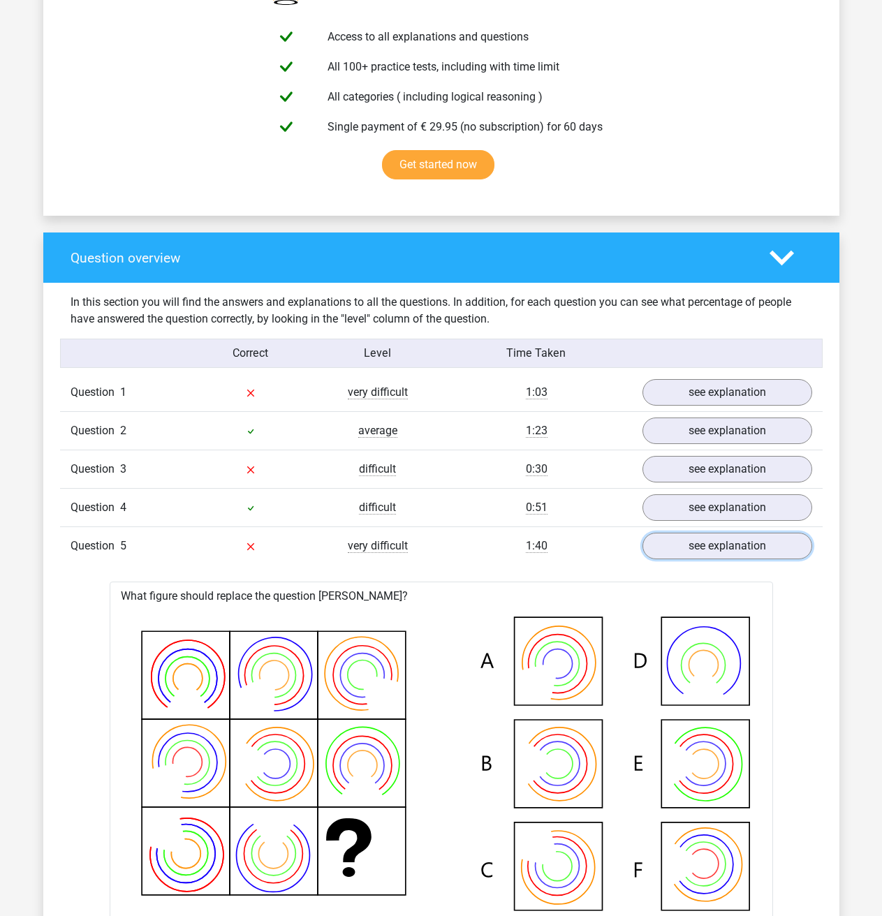
scroll to position [907, 0]
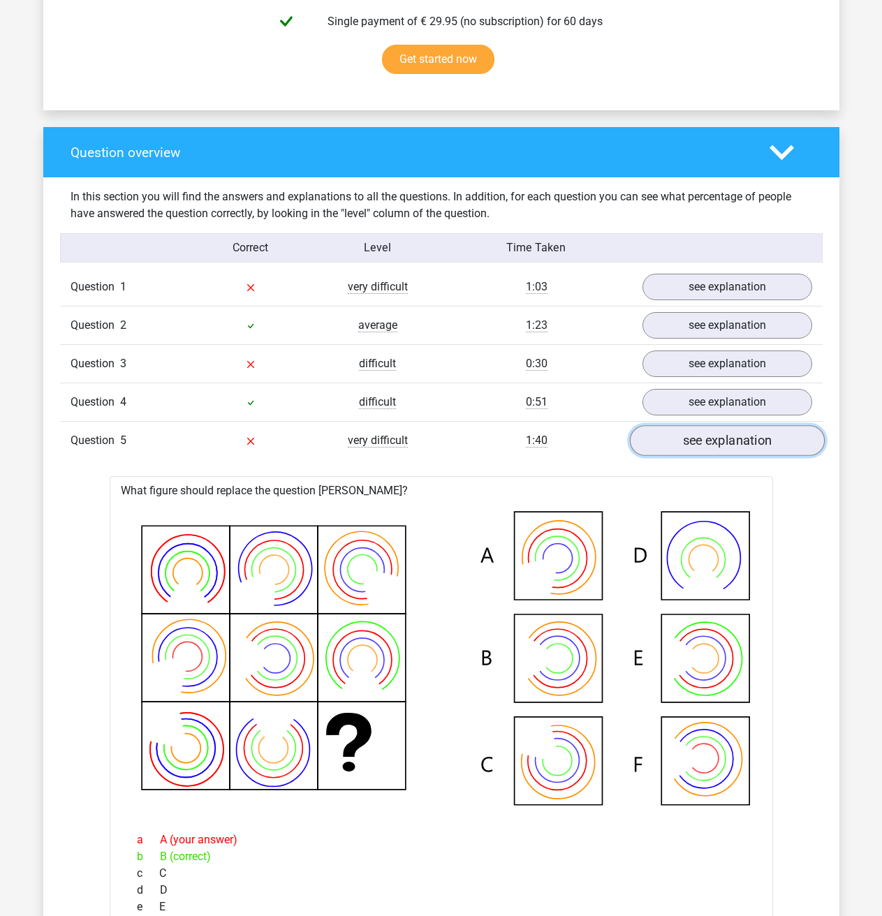
click at [691, 440] on link "see explanation" at bounding box center [726, 440] width 195 height 31
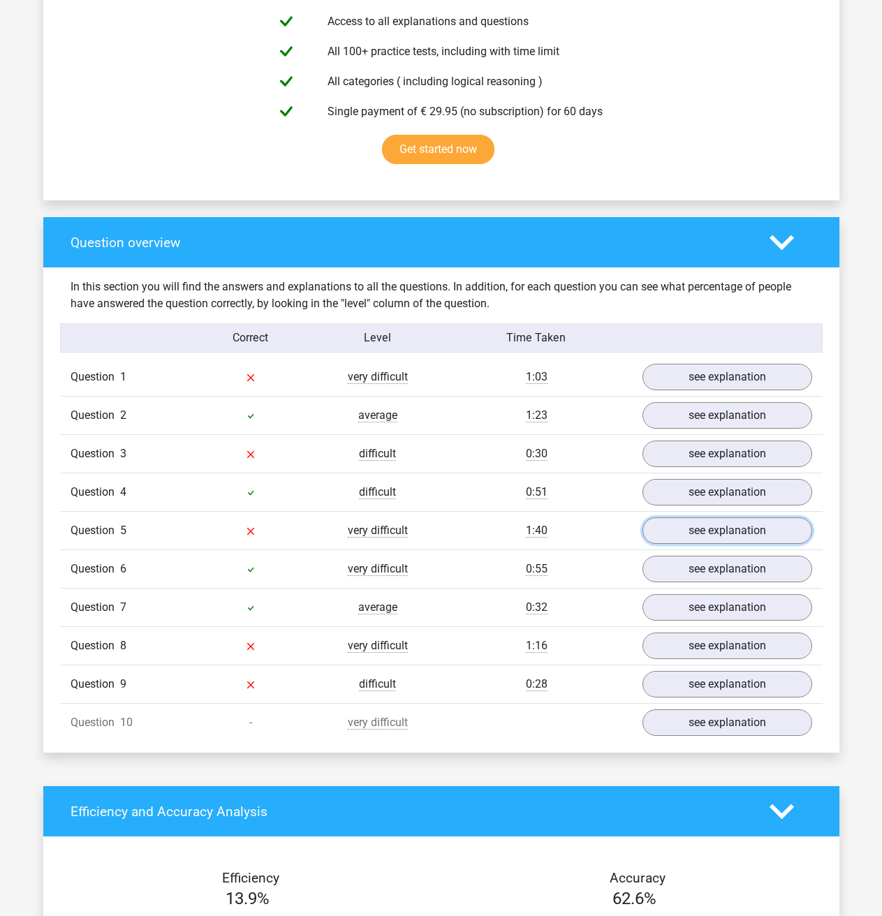
scroll to position [768, 0]
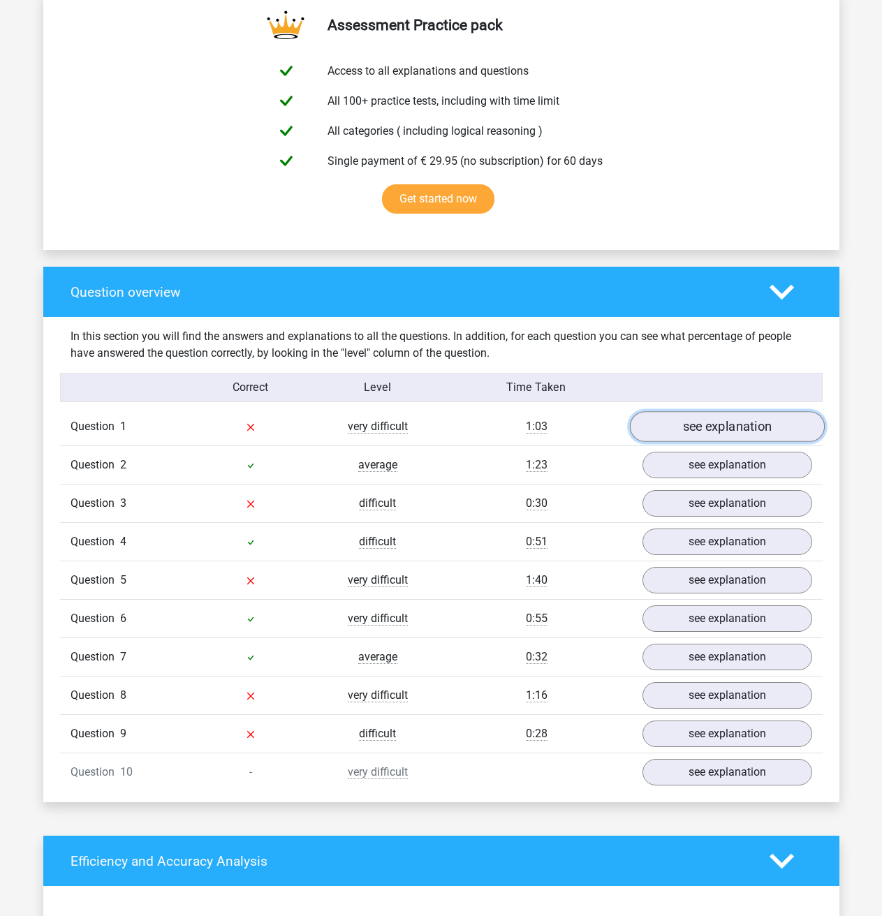
click at [759, 419] on link "see explanation" at bounding box center [726, 426] width 195 height 31
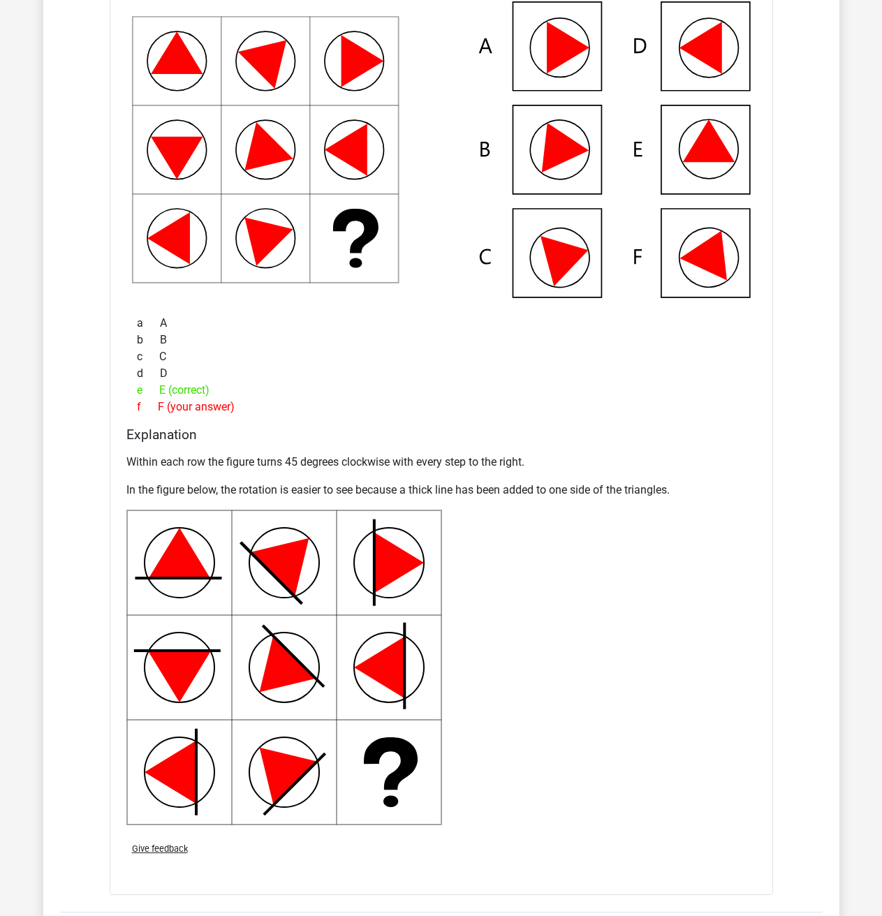
scroll to position [1256, 0]
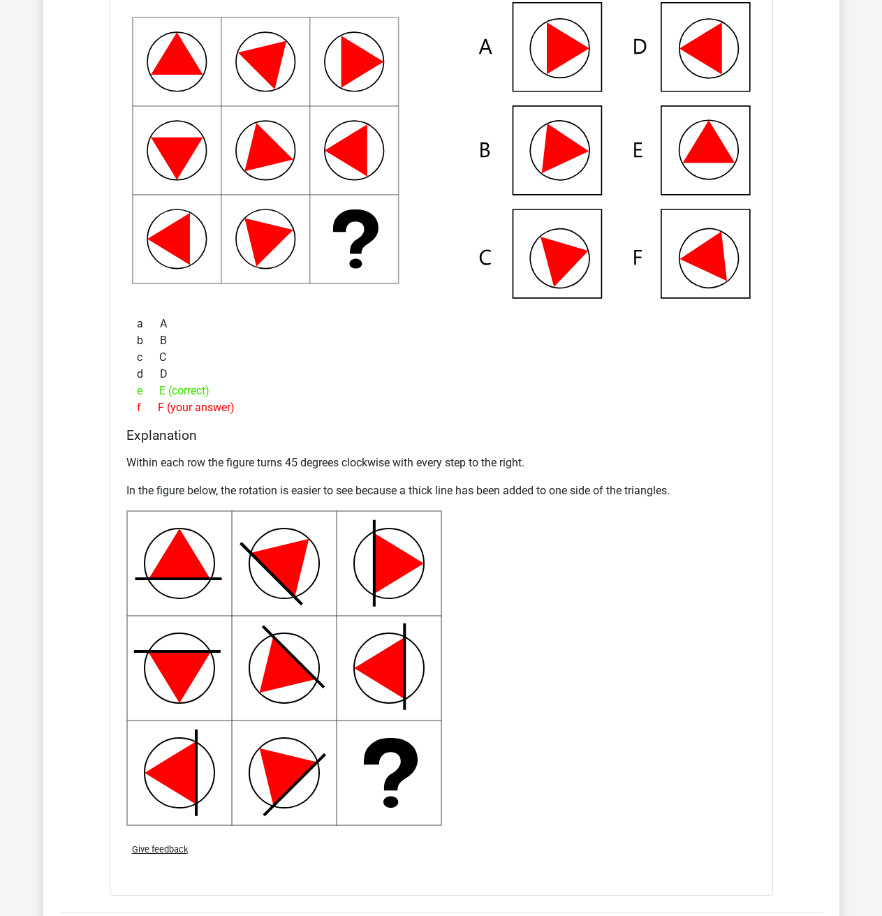
click at [149, 395] on span "e" at bounding box center [148, 390] width 22 height 17
click at [151, 395] on span "e" at bounding box center [148, 390] width 22 height 17
click at [158, 395] on span "e" at bounding box center [148, 390] width 22 height 17
drag, startPoint x: 158, startPoint y: 395, endPoint x: 246, endPoint y: 413, distance: 89.0
click at [246, 413] on div "a A b B c C d D e E (correct) f F (your answer)" at bounding box center [441, 366] width 630 height 112
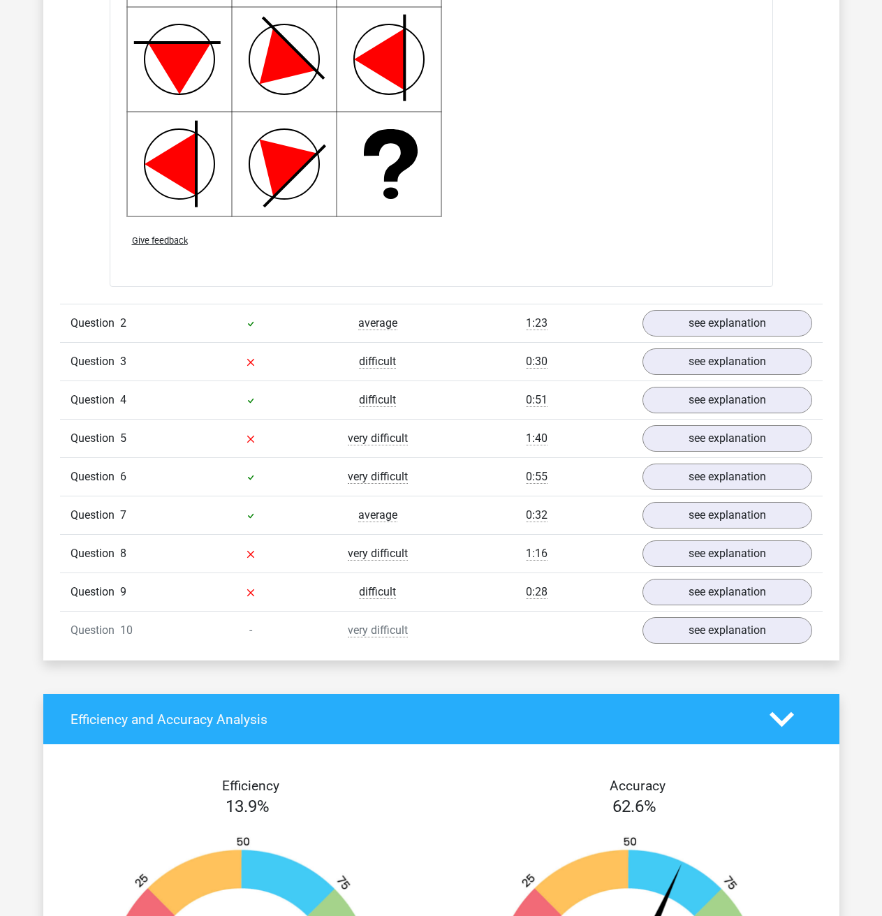
scroll to position [1885, 0]
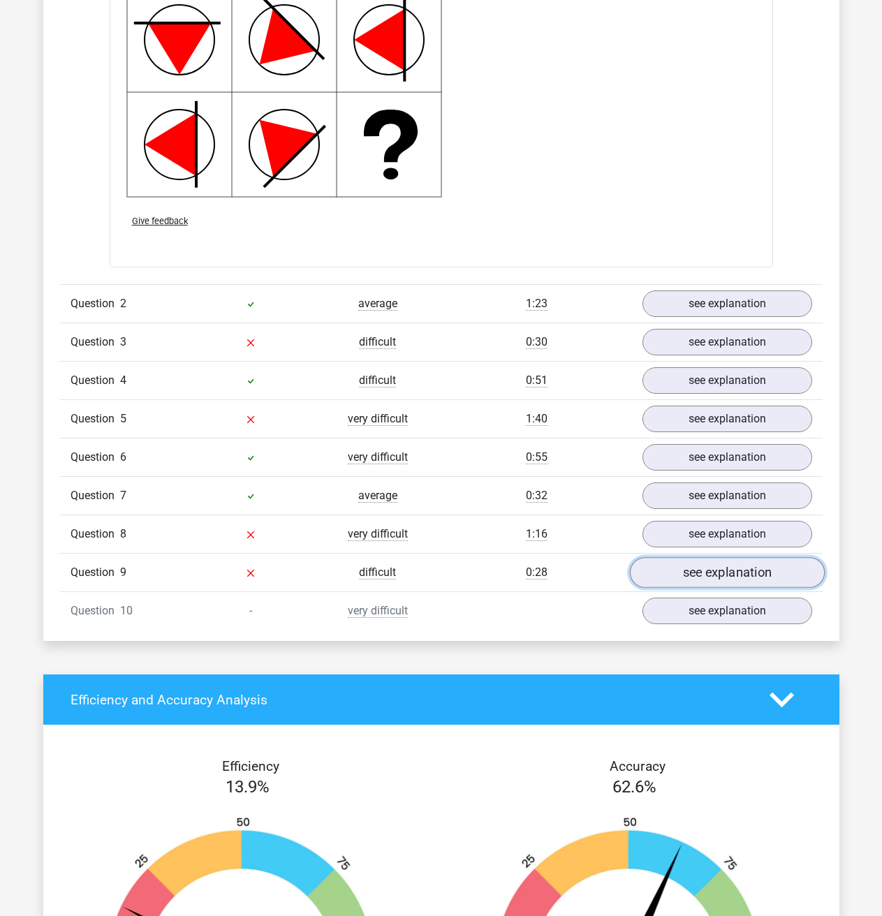
click at [695, 578] on link "see explanation" at bounding box center [726, 572] width 195 height 31
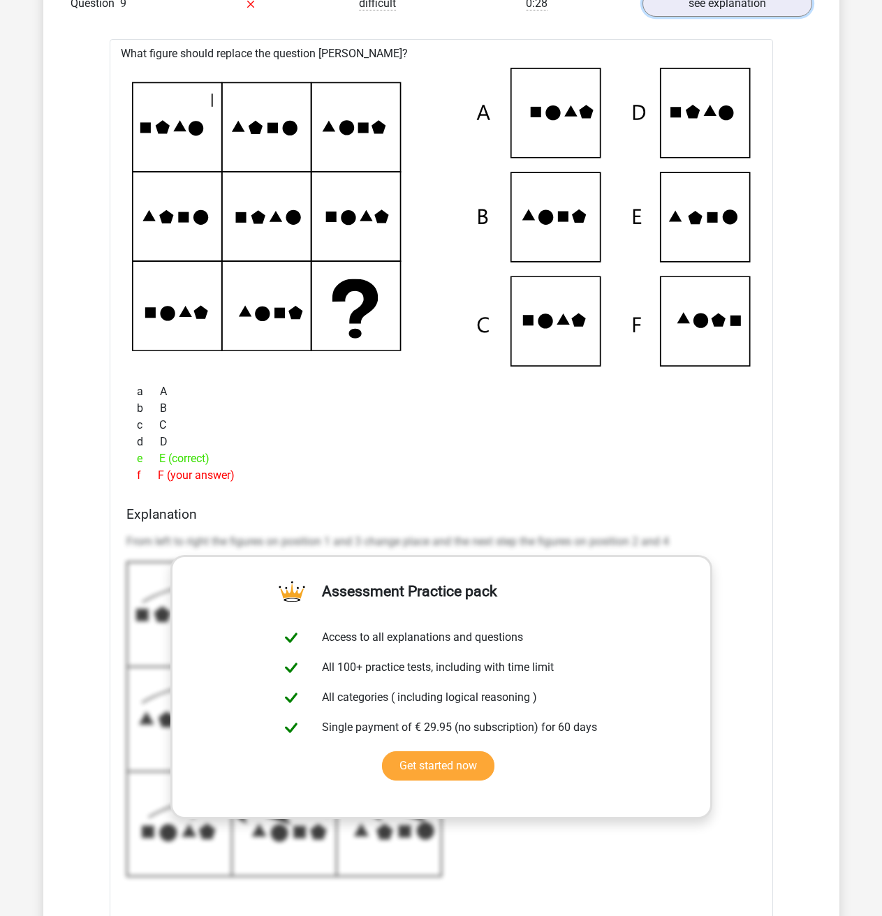
scroll to position [2024, 0]
